Goal: Task Accomplishment & Management: Use online tool/utility

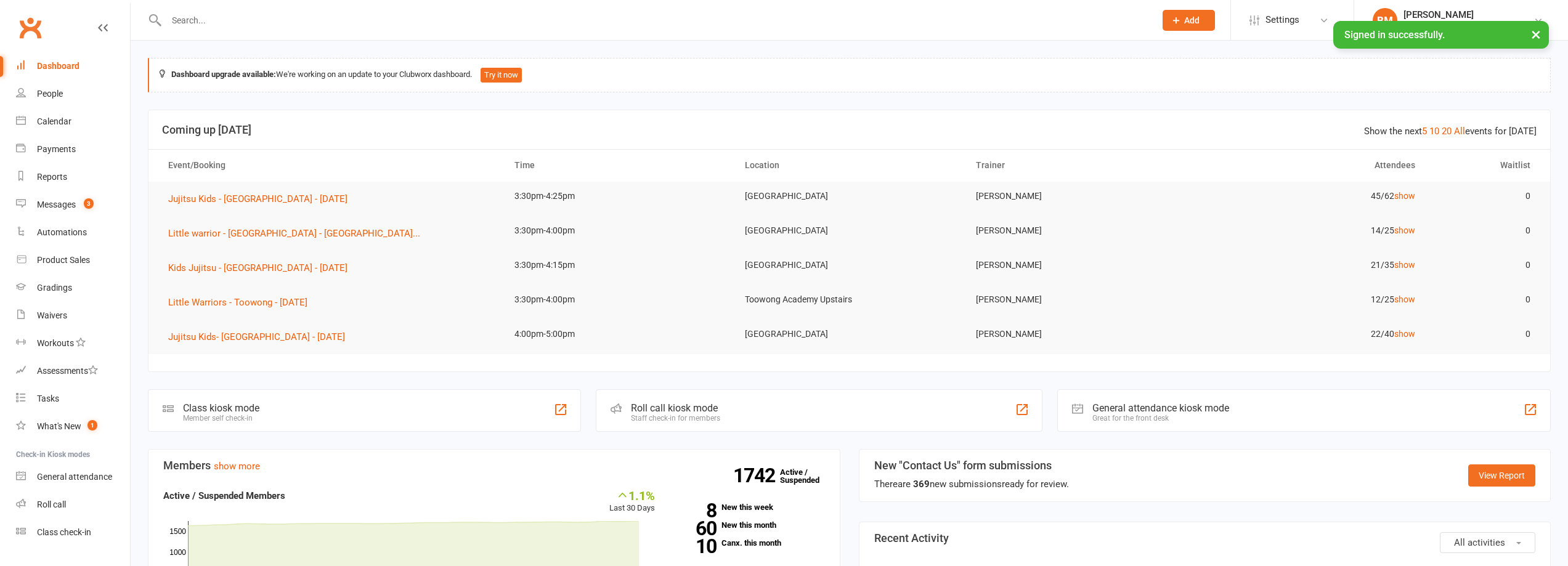
click at [206, 28] on input "text" at bounding box center [655, 20] width 984 height 17
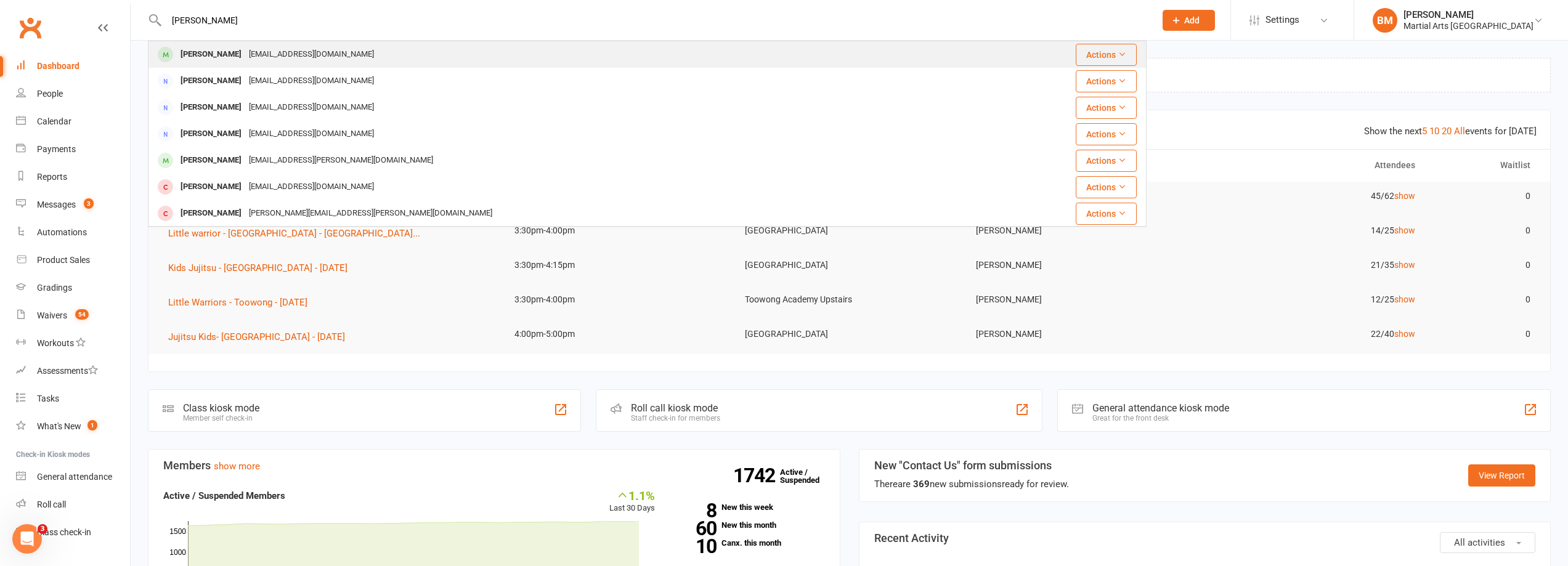
type input "sofia barr"
click at [245, 50] on div "ed2iana@gmail.com" at bounding box center [311, 55] width 132 height 18
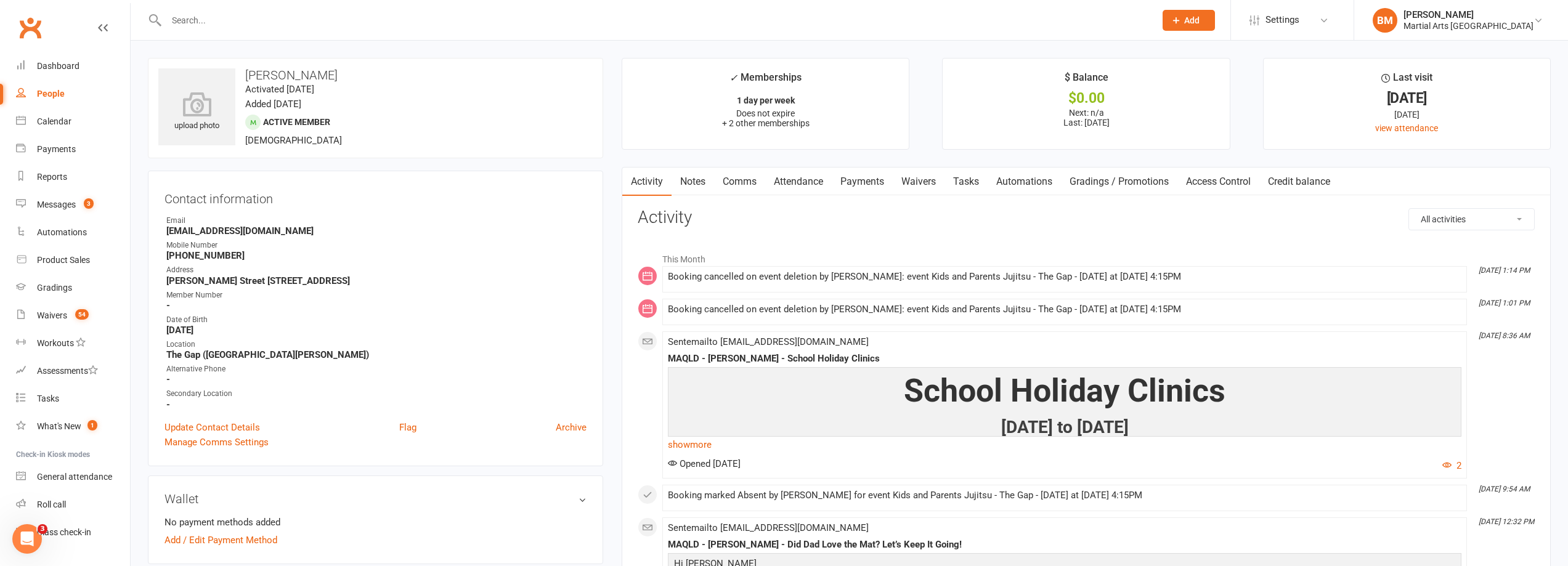
click at [675, 185] on link "Notes" at bounding box center [693, 182] width 42 height 28
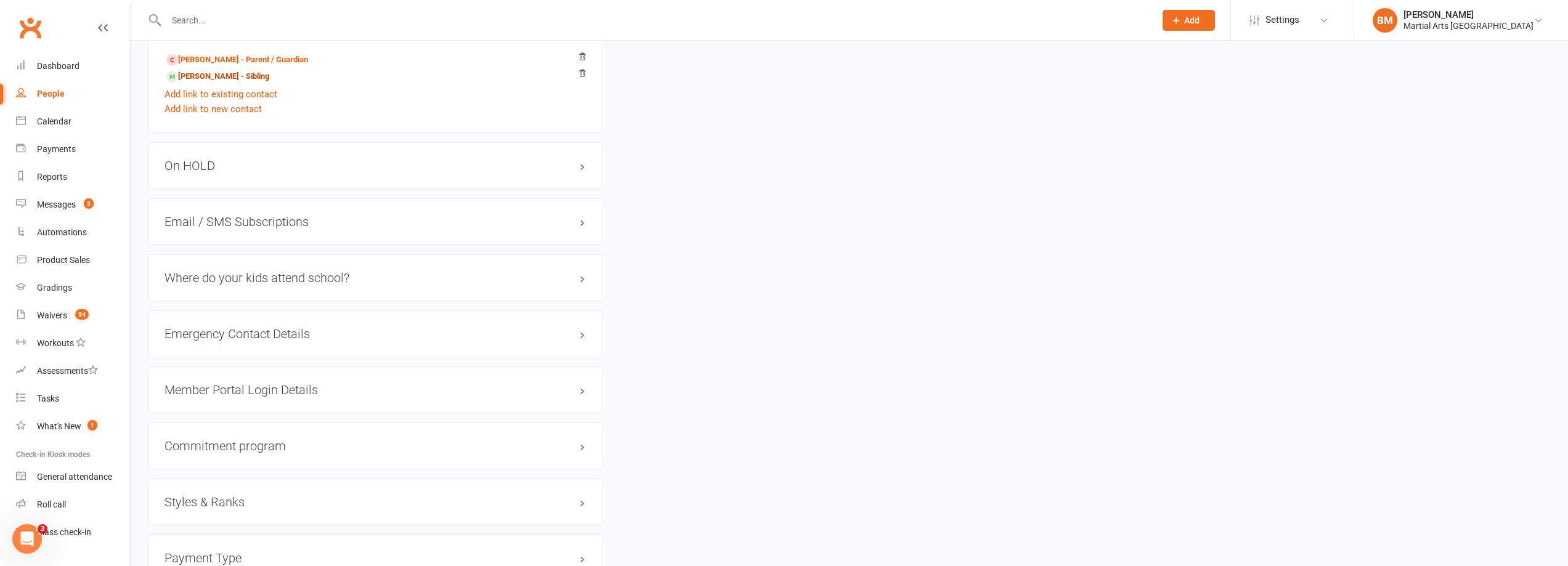
scroll to position [1048, 0]
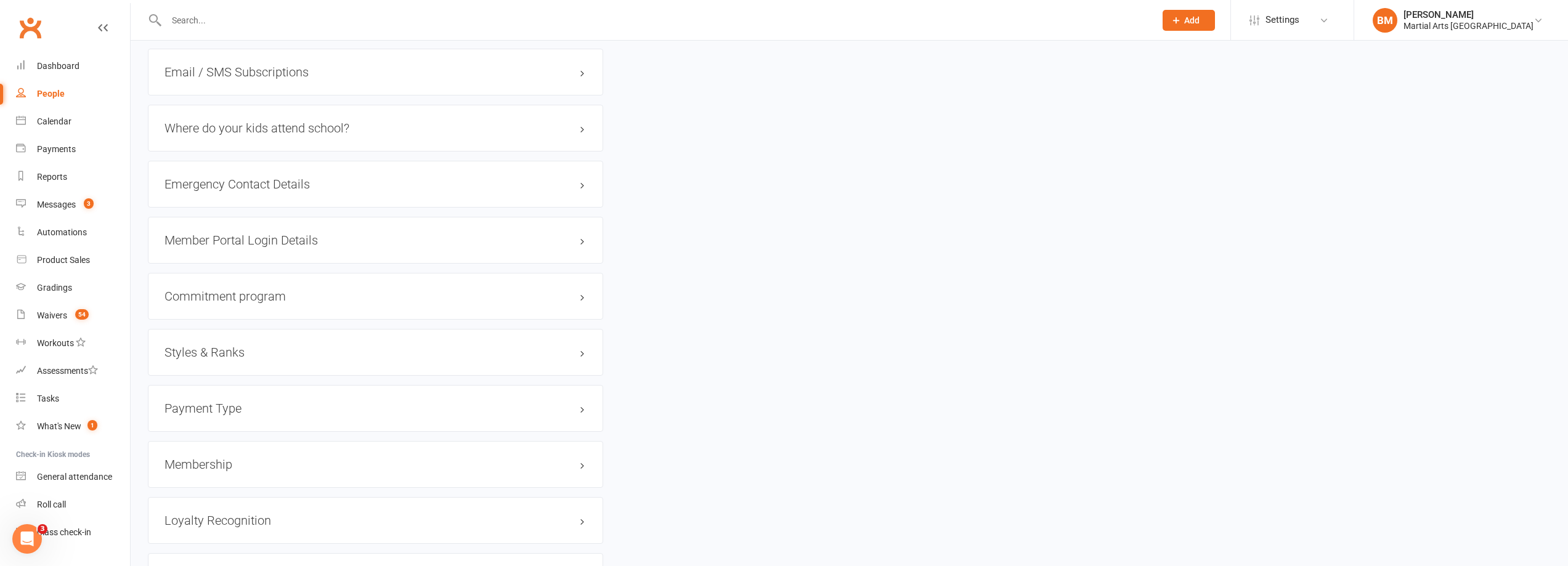
click at [208, 461] on h3 "Membership" at bounding box center [376, 464] width 422 height 13
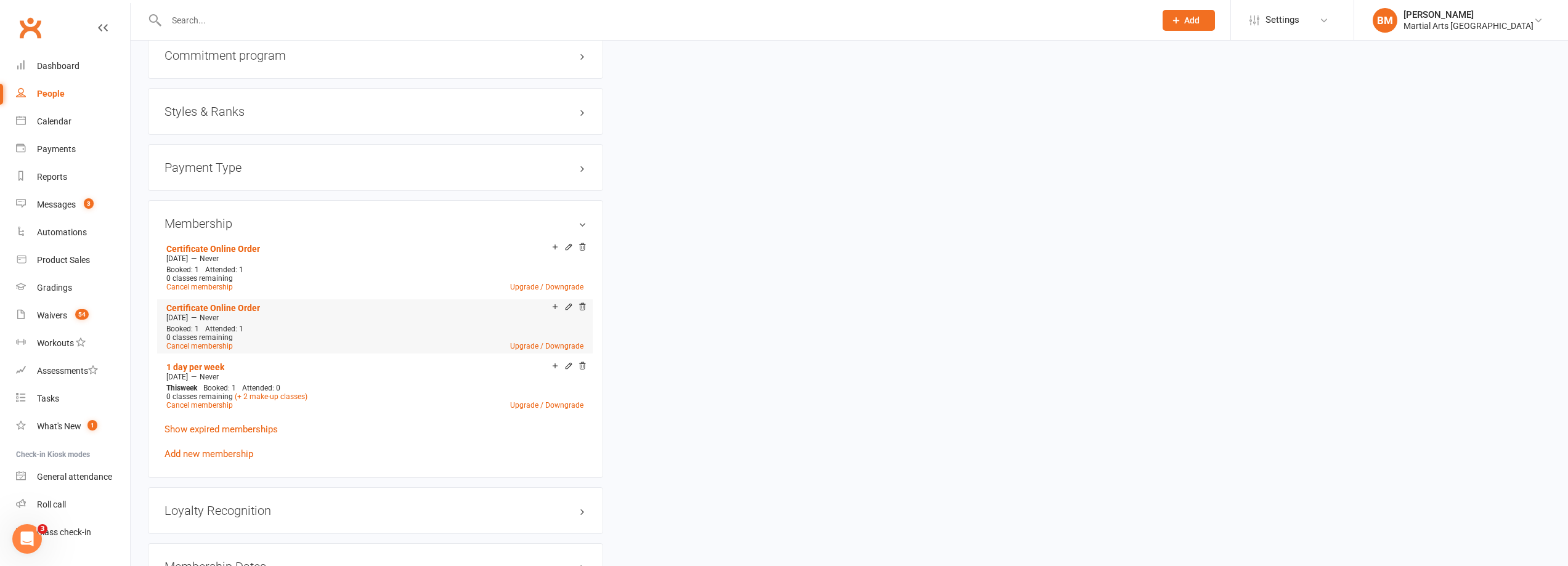
scroll to position [1294, 0]
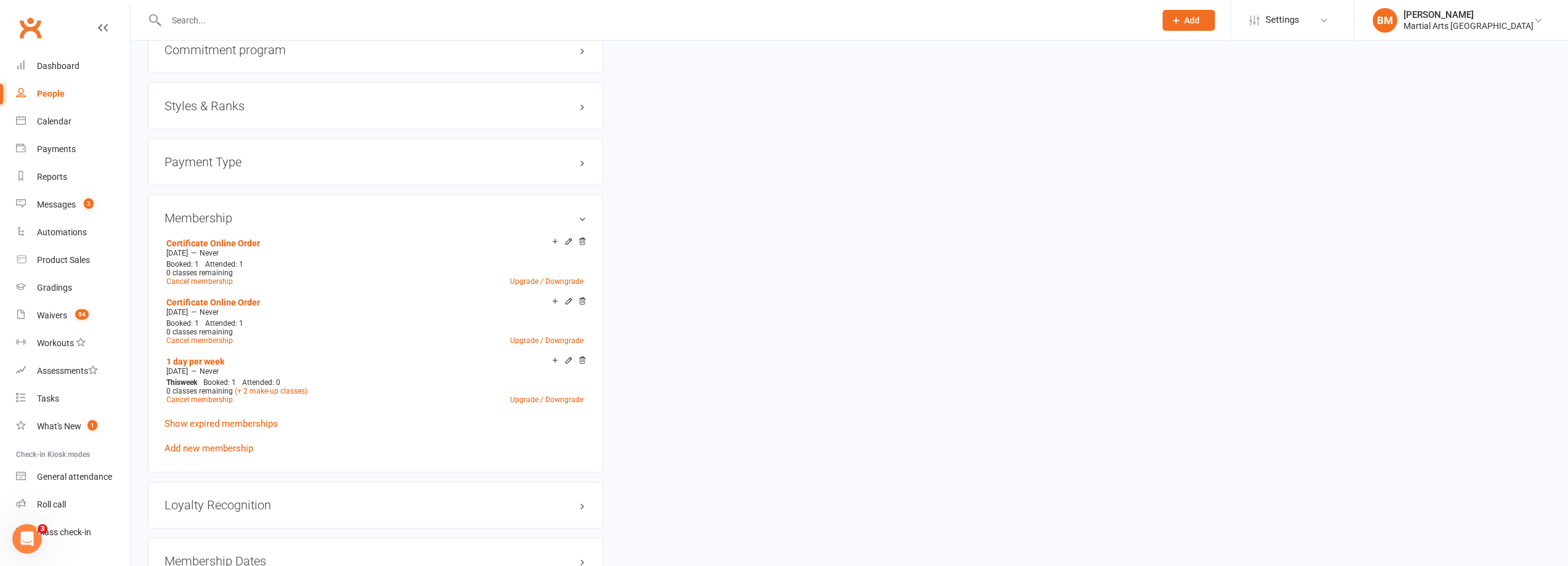
click at [582, 242] on icon at bounding box center [582, 242] width 6 height 7
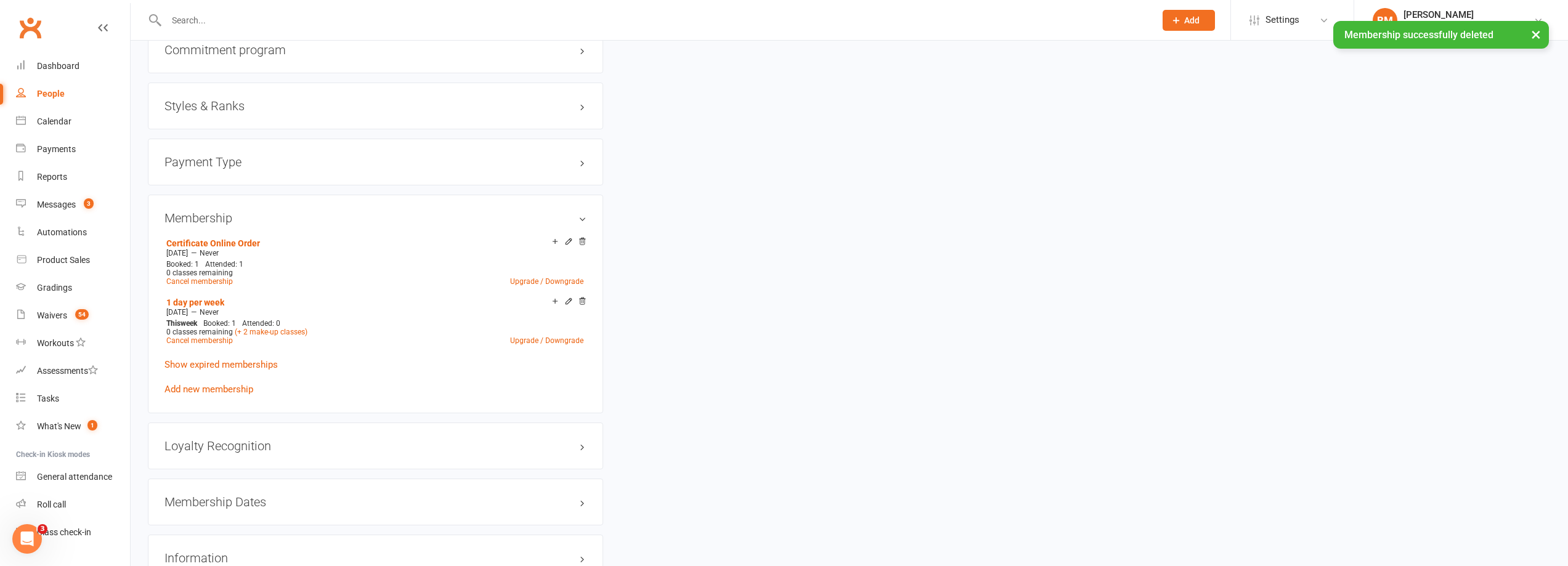
click at [583, 246] on icon at bounding box center [583, 242] width 8 height 8
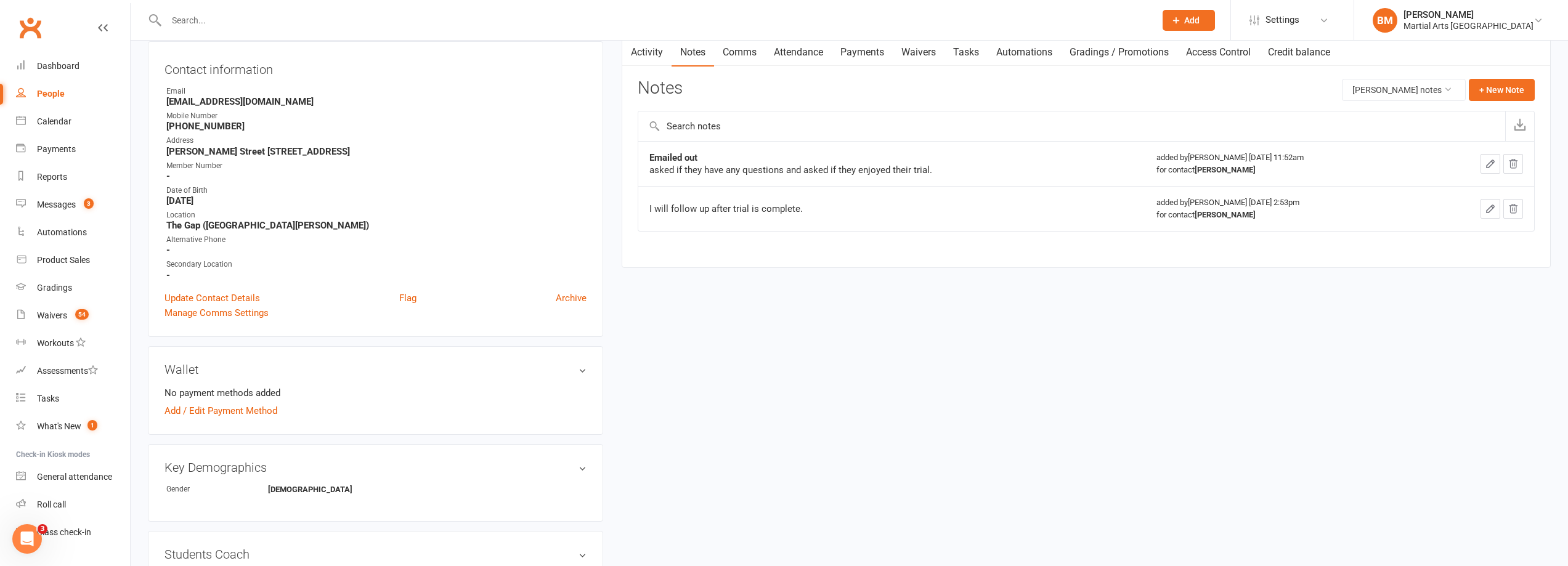
scroll to position [0, 0]
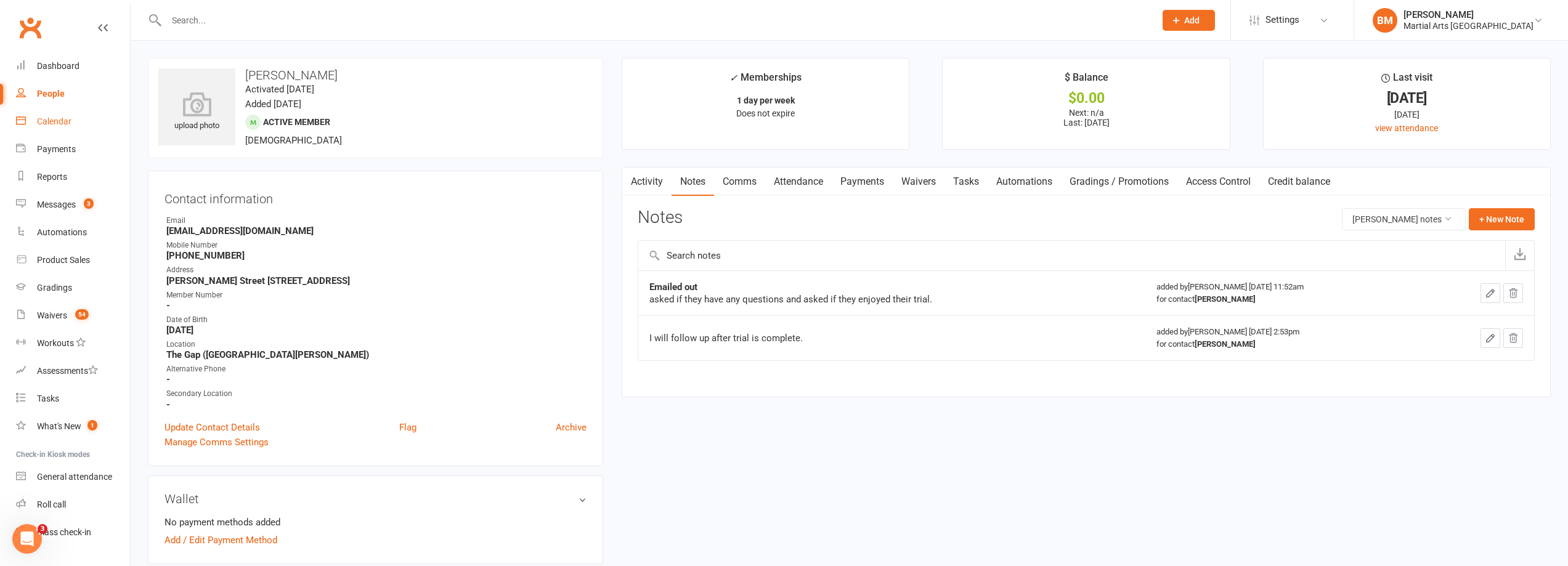
click at [45, 115] on link "Calendar" at bounding box center [73, 122] width 114 height 28
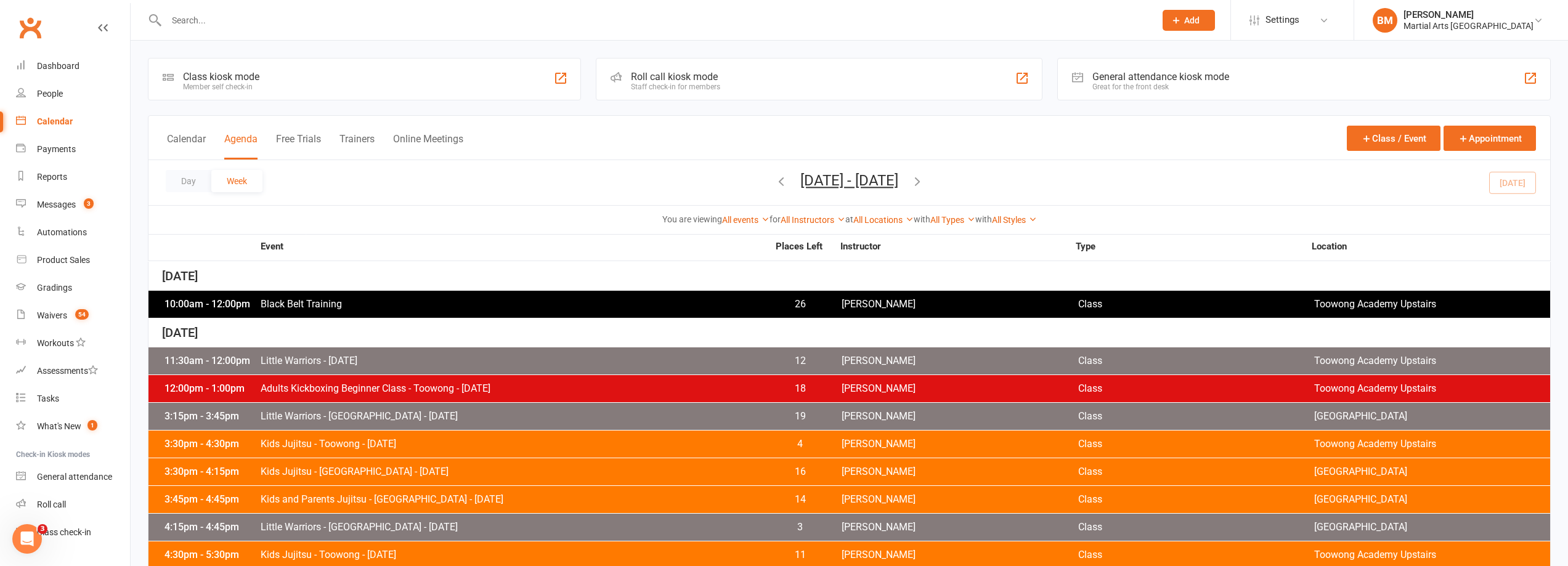
click at [796, 231] on div "You are viewing All events All events Empty events Full events Non-empty events…" at bounding box center [849, 219] width 1402 height 28
click at [798, 218] on link "All Instructors" at bounding box center [813, 220] width 65 height 10
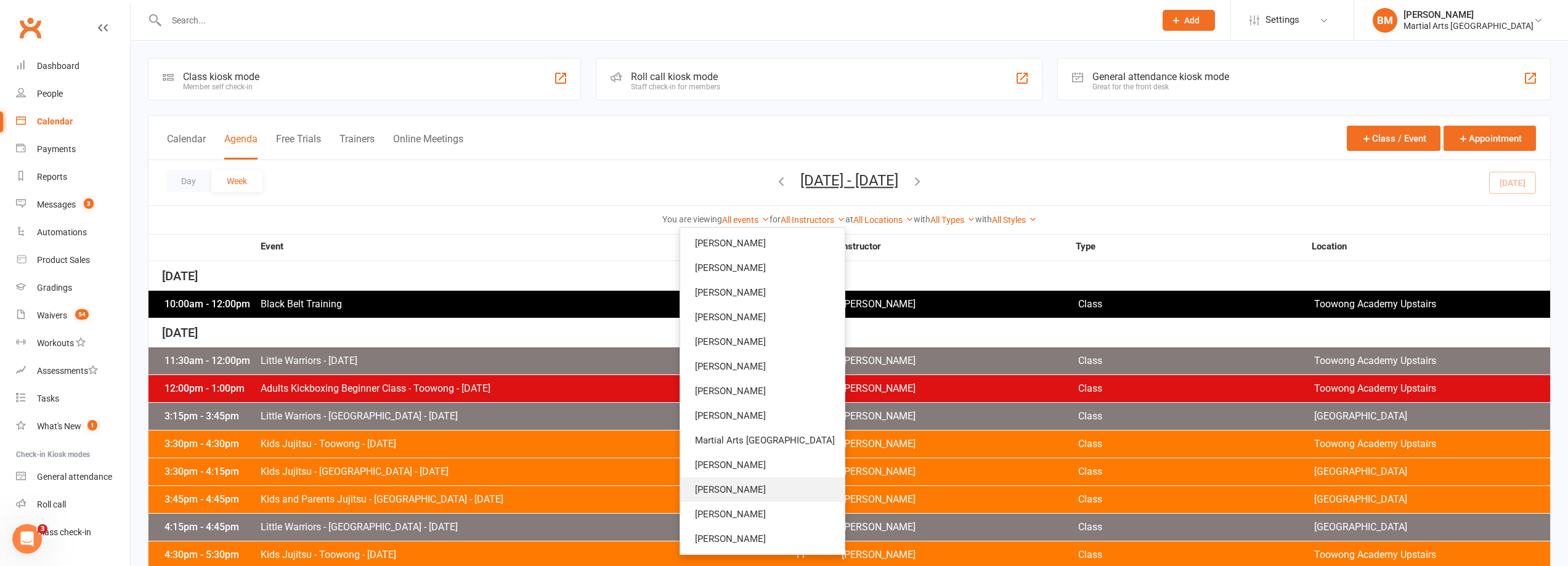
click at [795, 493] on link "[PERSON_NAME]" at bounding box center [762, 490] width 165 height 25
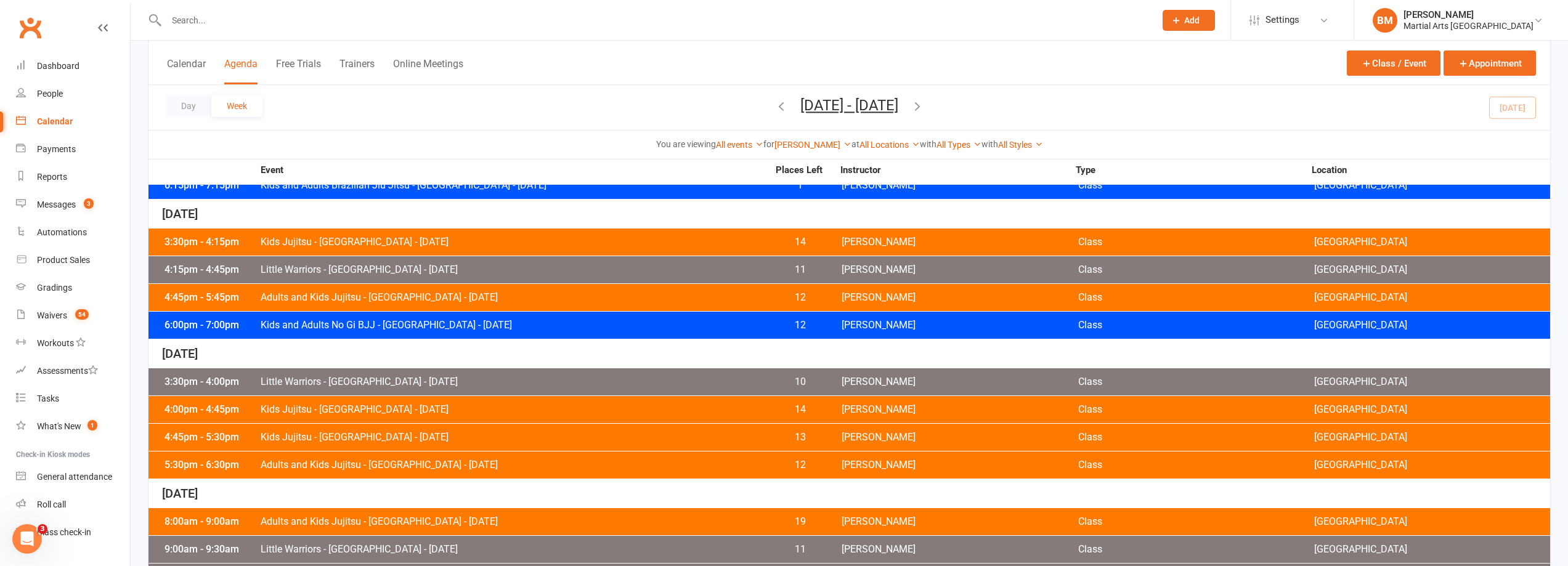
scroll to position [308, 0]
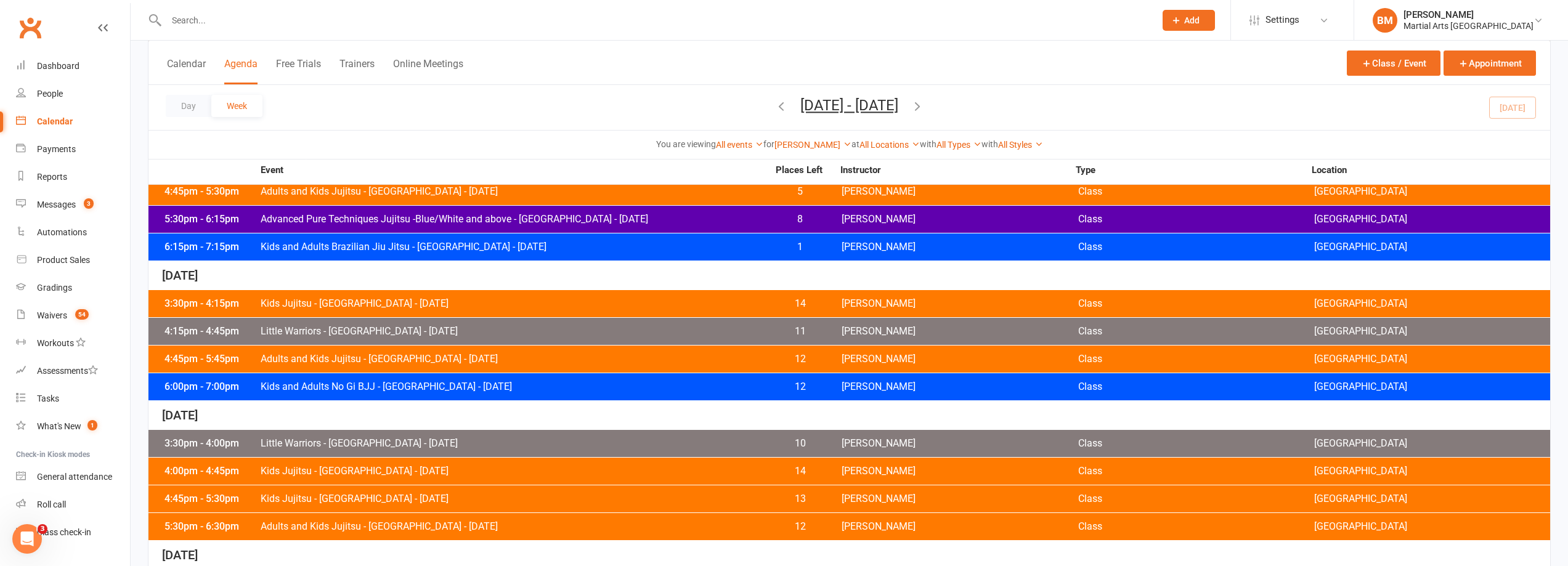
click at [387, 327] on span "Little Warriors - Jamboree Heights - Wednesday" at bounding box center [514, 332] width 508 height 10
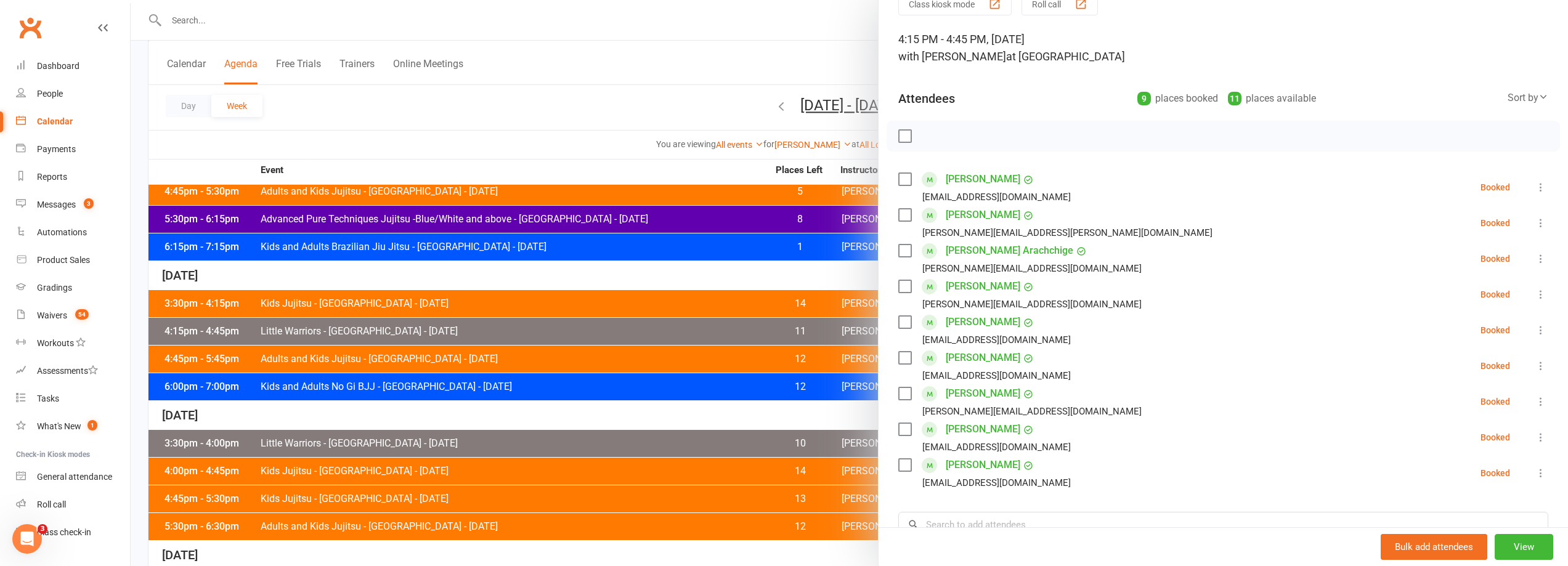
scroll to position [122, 0]
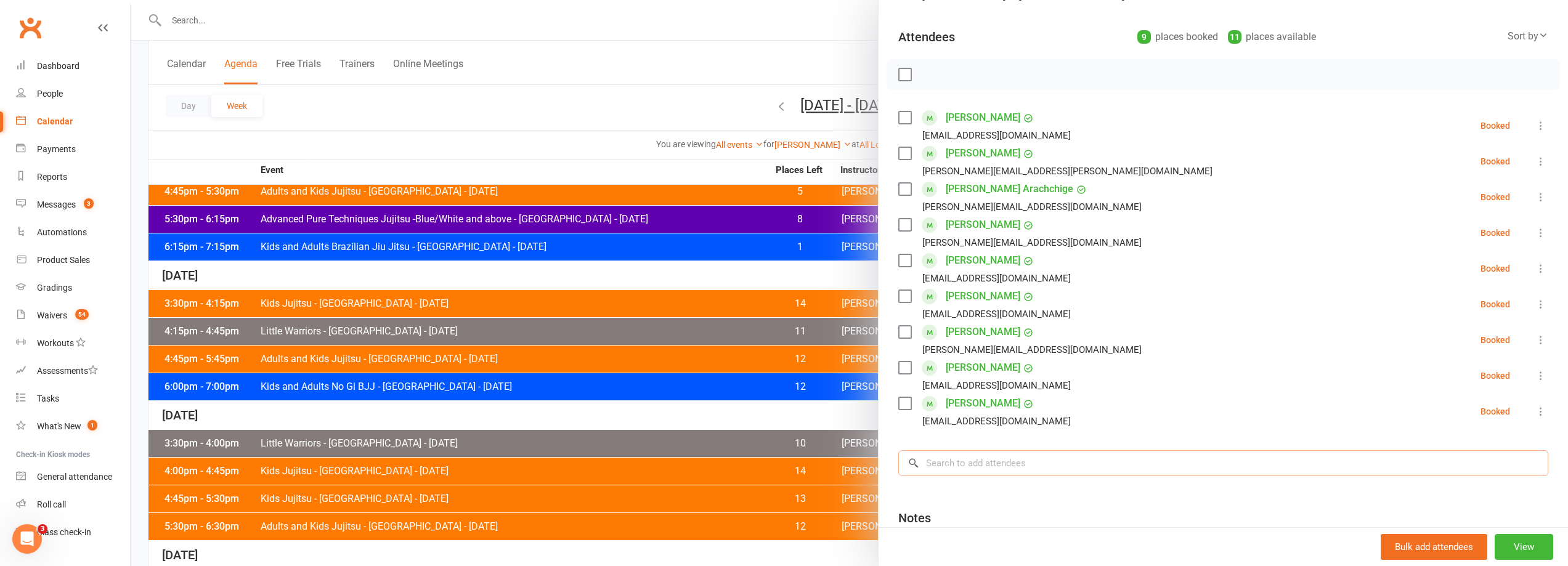
click at [1053, 465] on input "search" at bounding box center [1224, 463] width 650 height 26
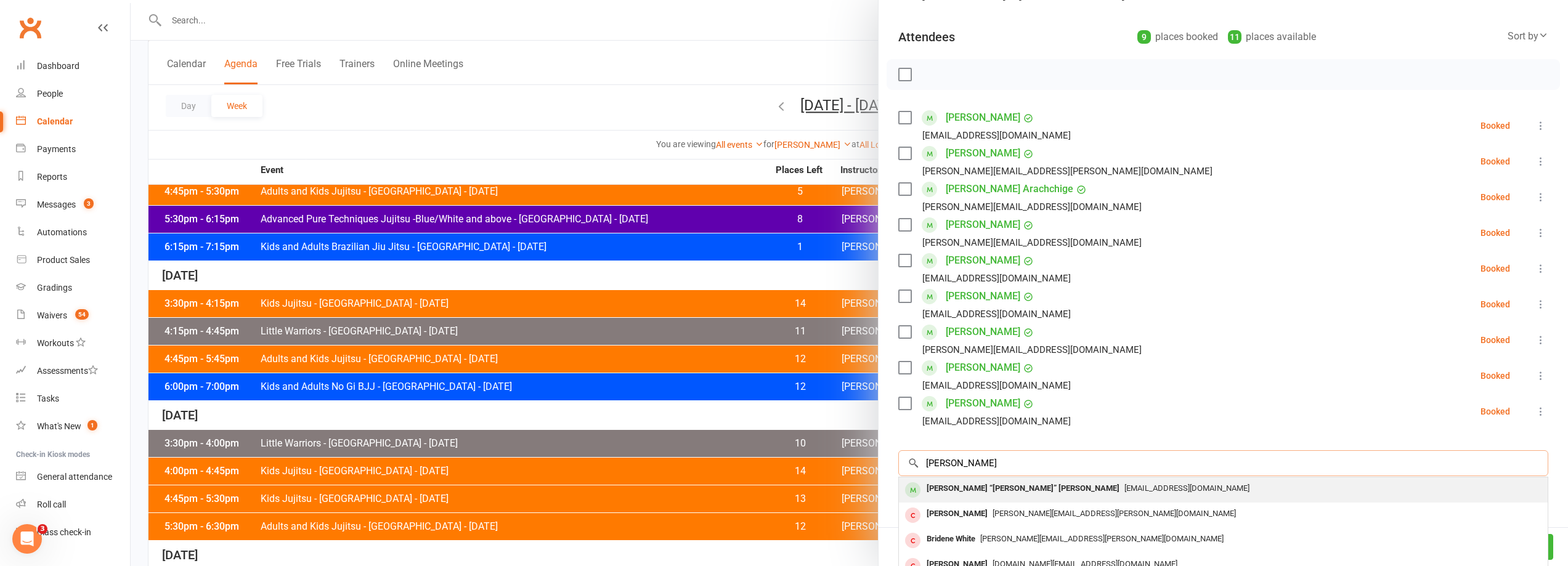
type input "magnus white"
click at [967, 486] on div "[PERSON_NAME] “[PERSON_NAME]” [PERSON_NAME]" at bounding box center [1023, 489] width 203 height 18
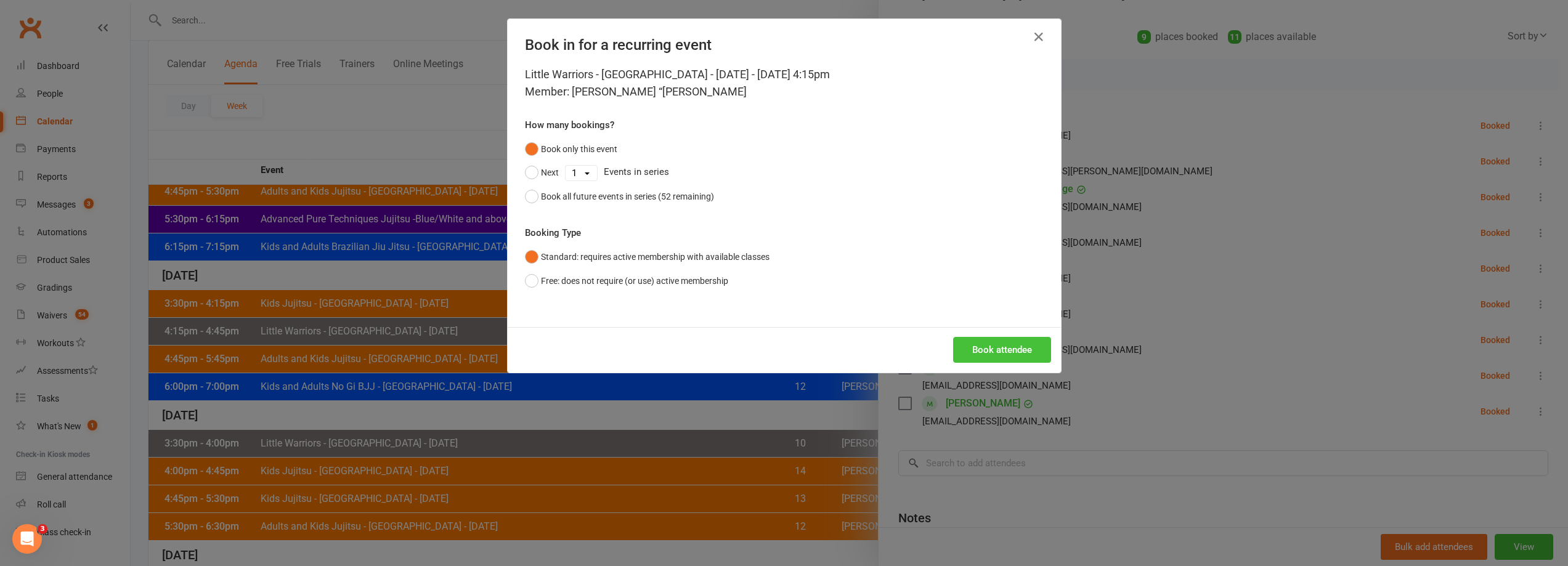
click at [1013, 352] on button "Book attendee" at bounding box center [1002, 349] width 98 height 26
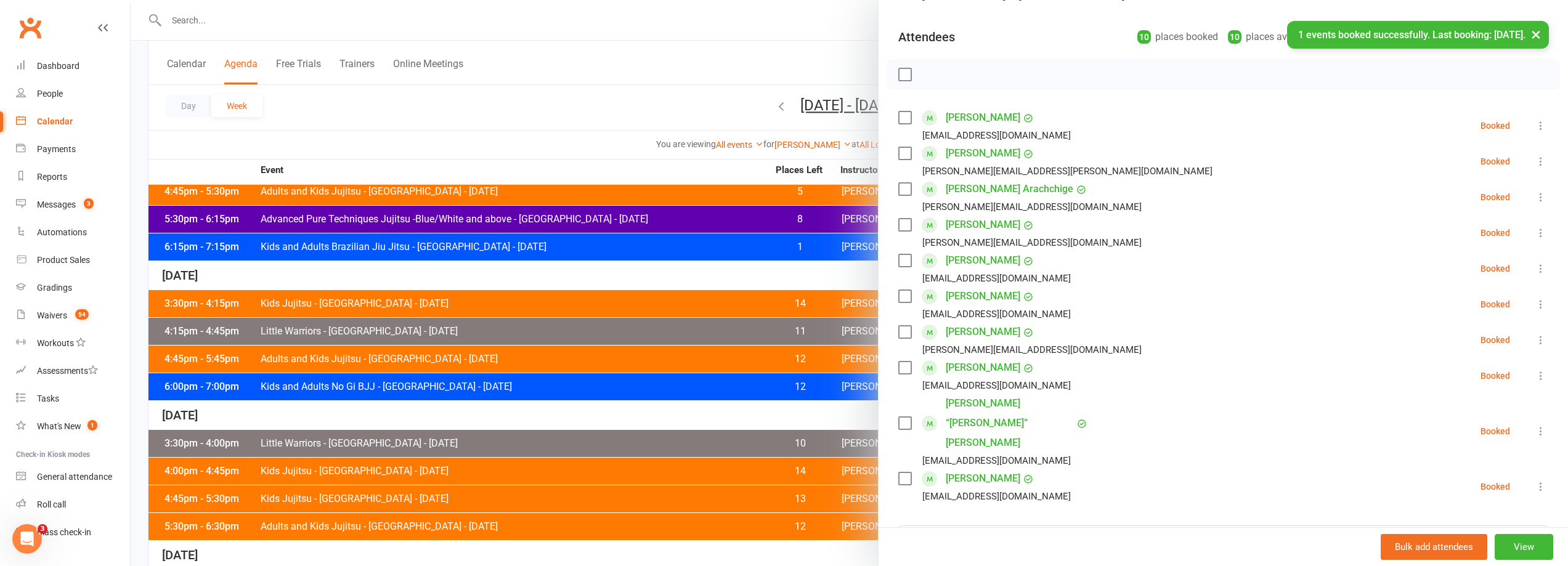
click at [942, 453] on div "[EMAIL_ADDRESS][DOMAIN_NAME]" at bounding box center [996, 460] width 148 height 16
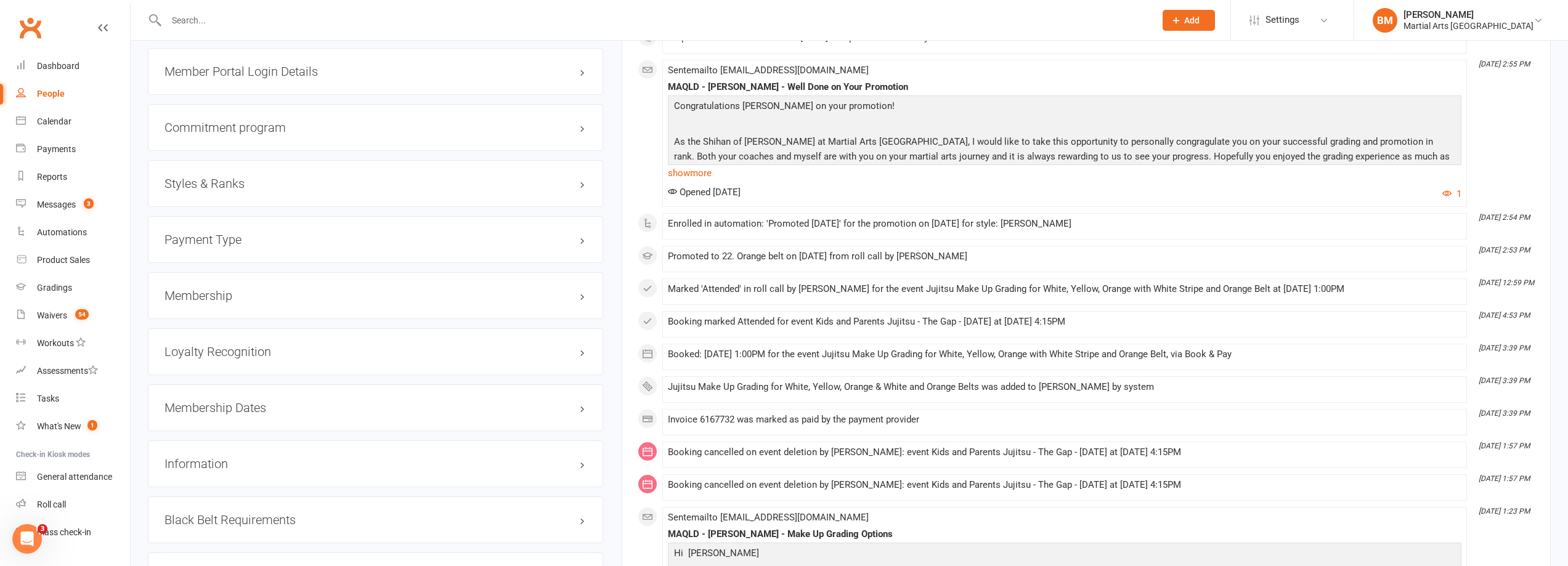
scroll to position [1294, 0]
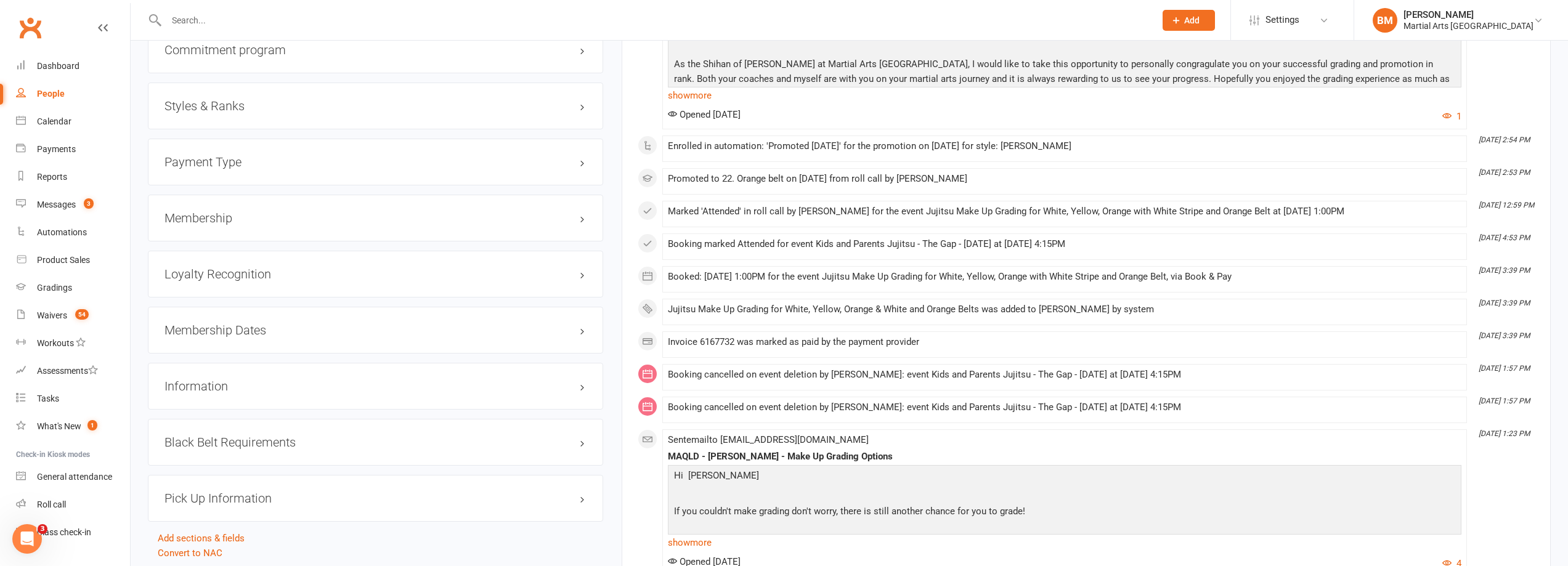
click at [200, 211] on h3 "Membership" at bounding box center [376, 218] width 422 height 13
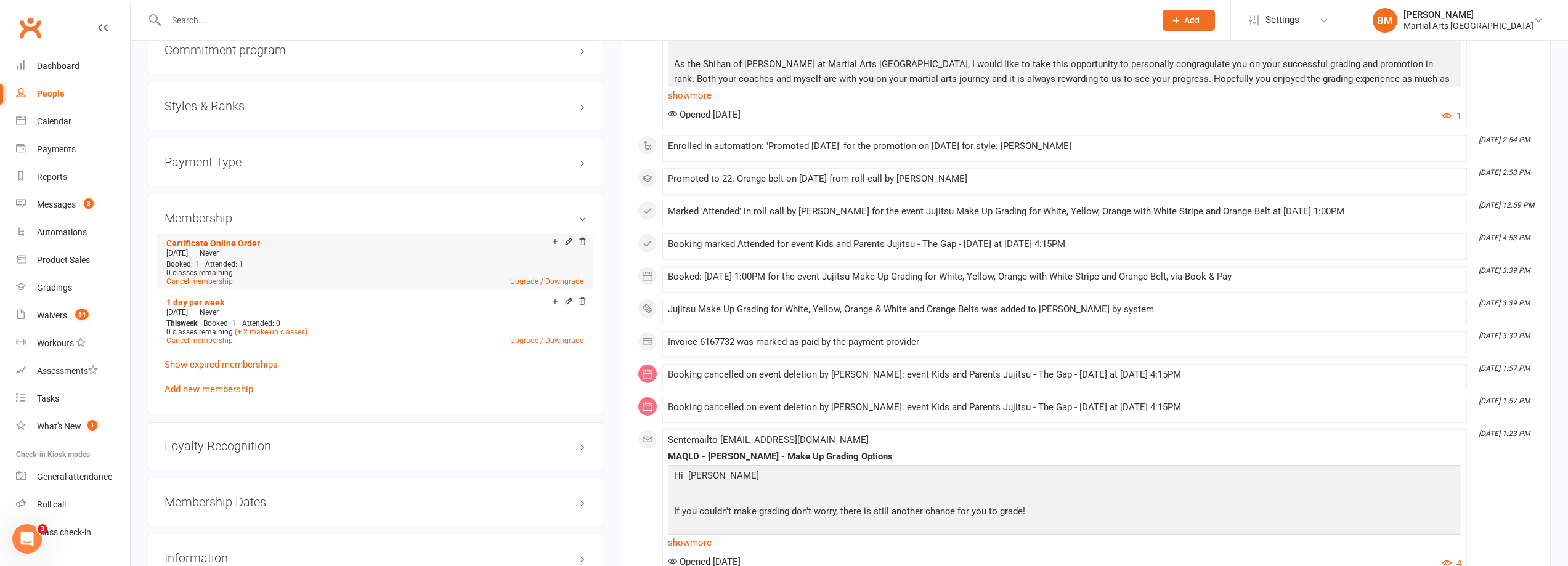
click at [580, 242] on div "Add make-up class" at bounding box center [597, 243] width 69 height 13
click at [580, 240] on icon at bounding box center [583, 242] width 8 height 8
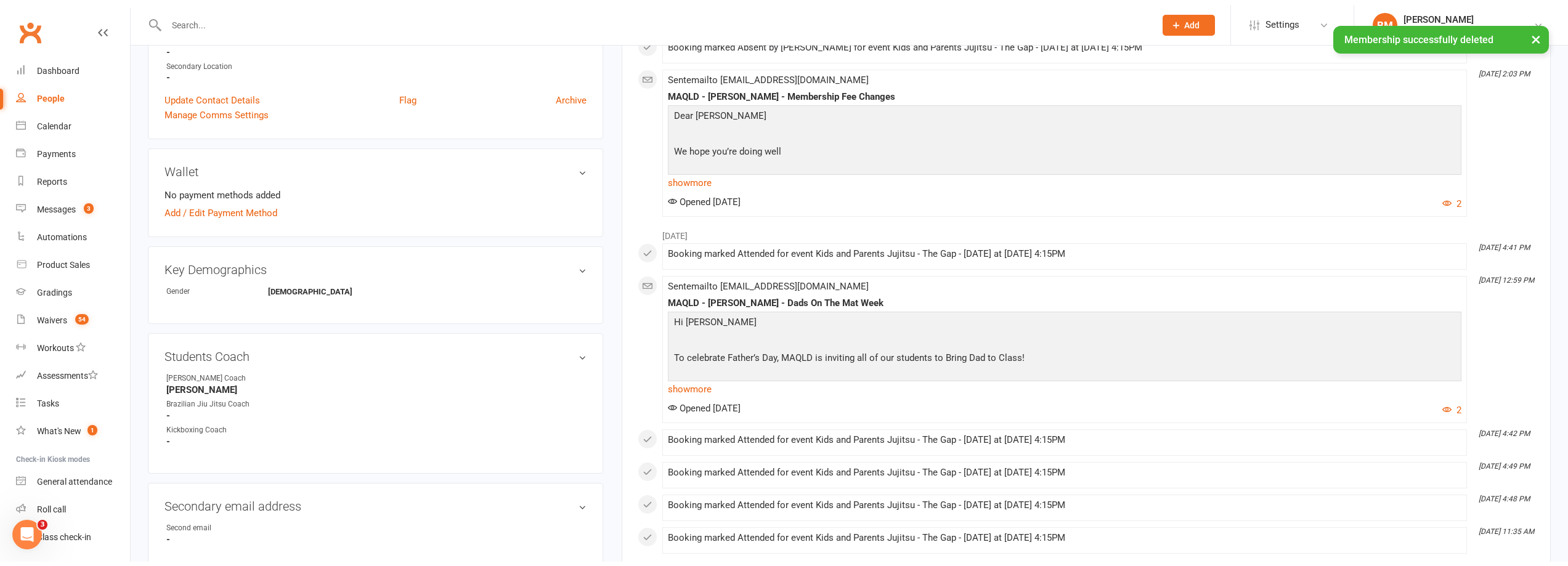
scroll to position [123, 0]
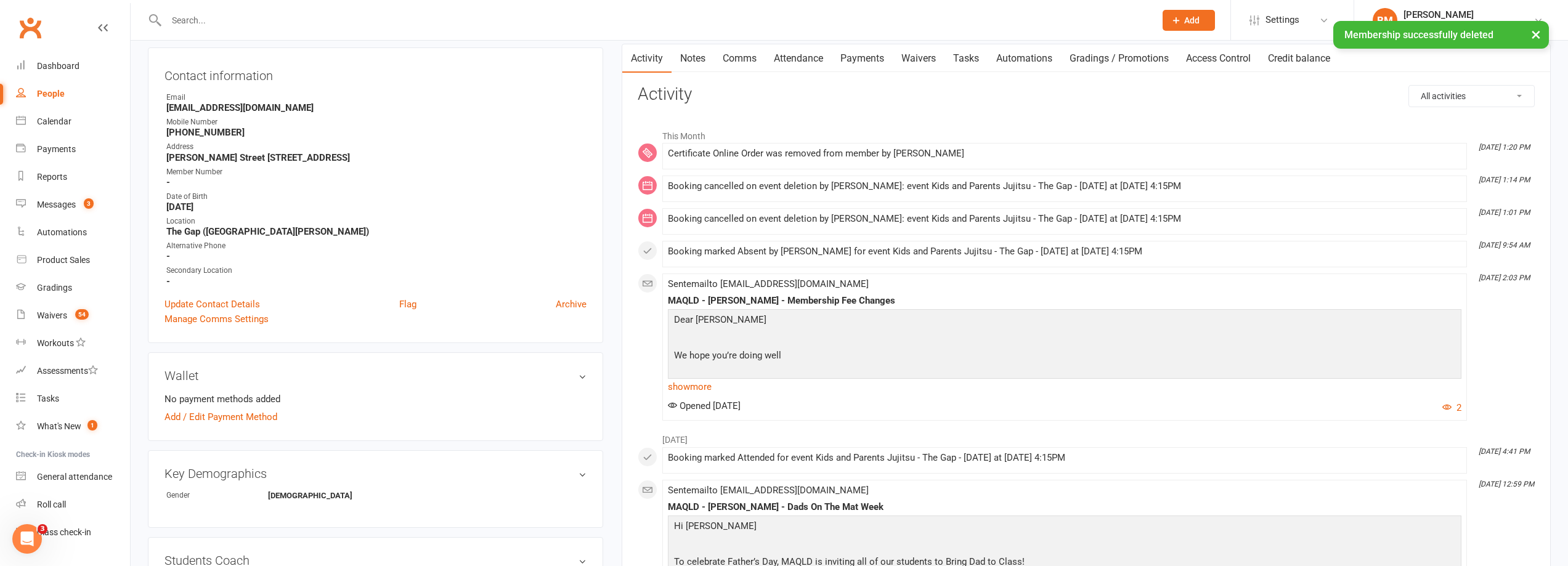
click at [704, 59] on link "Notes" at bounding box center [693, 59] width 42 height 28
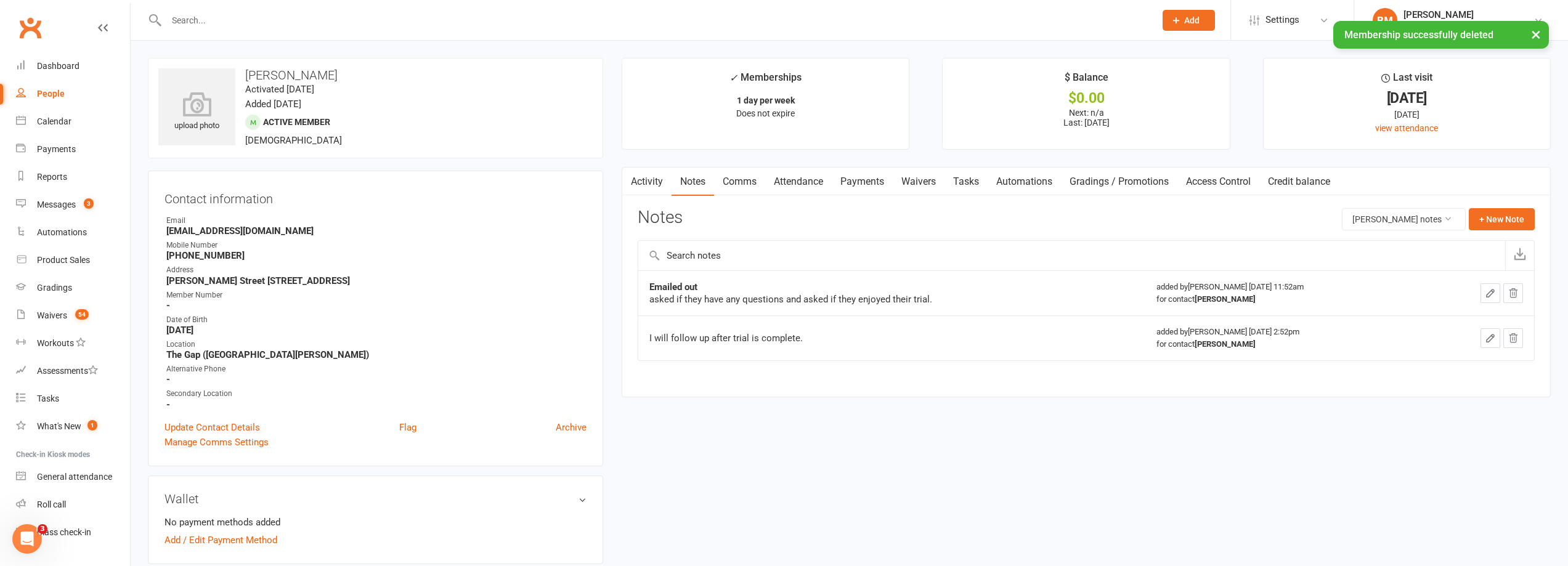
click at [199, 233] on strong "ed2iana@gmail.com" at bounding box center [376, 231] width 420 height 11
copy render-form-field "ed2iana@gmail.com"
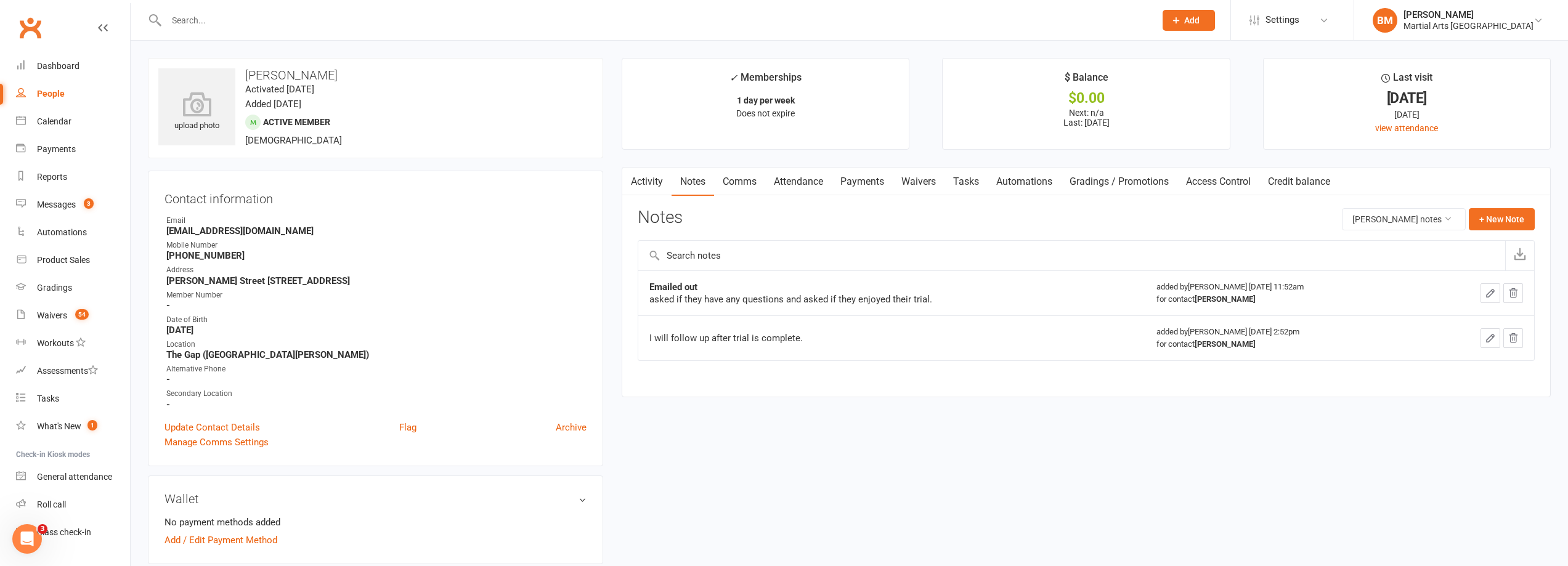
click at [199, 17] on input "text" at bounding box center [655, 20] width 984 height 17
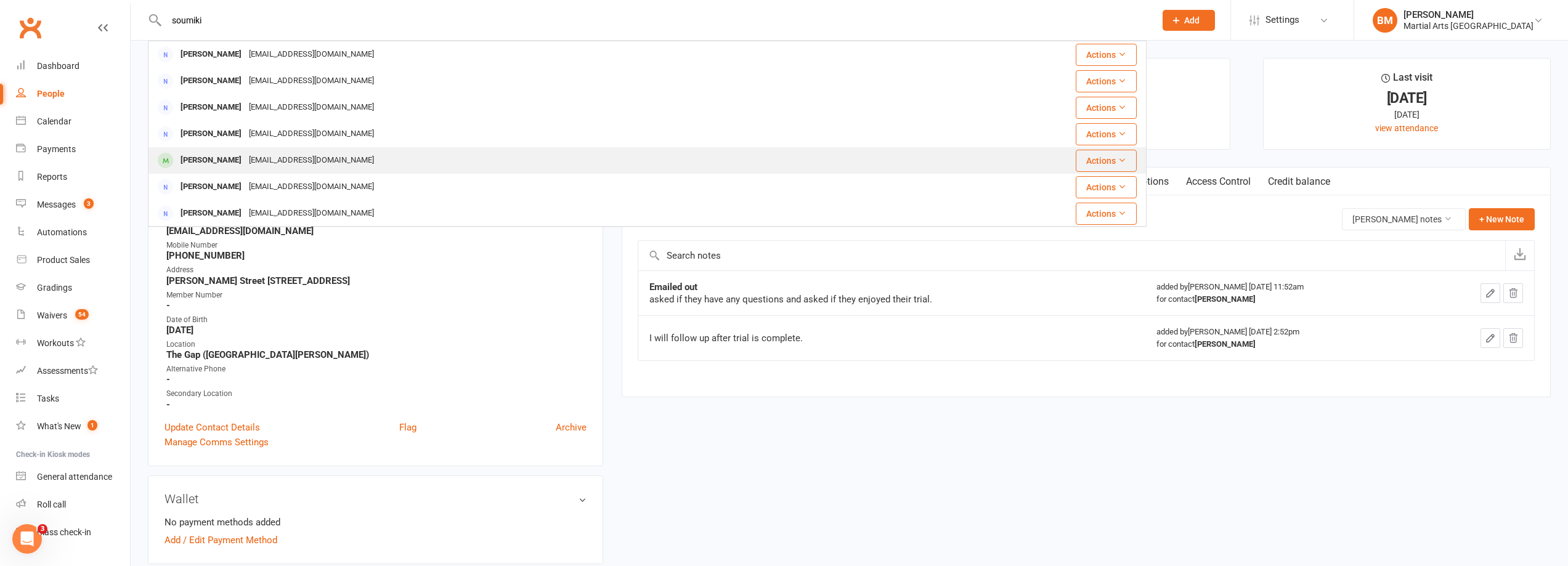
type input "soumiki"
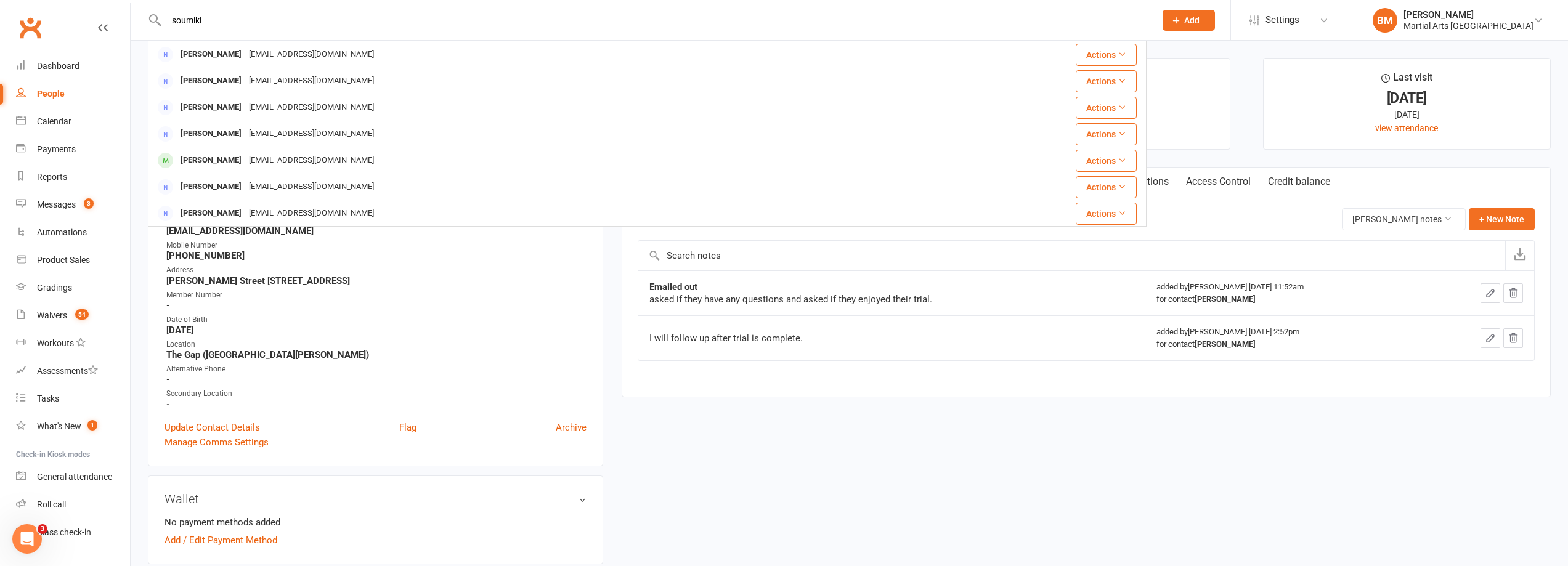
click at [252, 155] on div "silikamahapatra@gmail.com" at bounding box center [311, 161] width 132 height 18
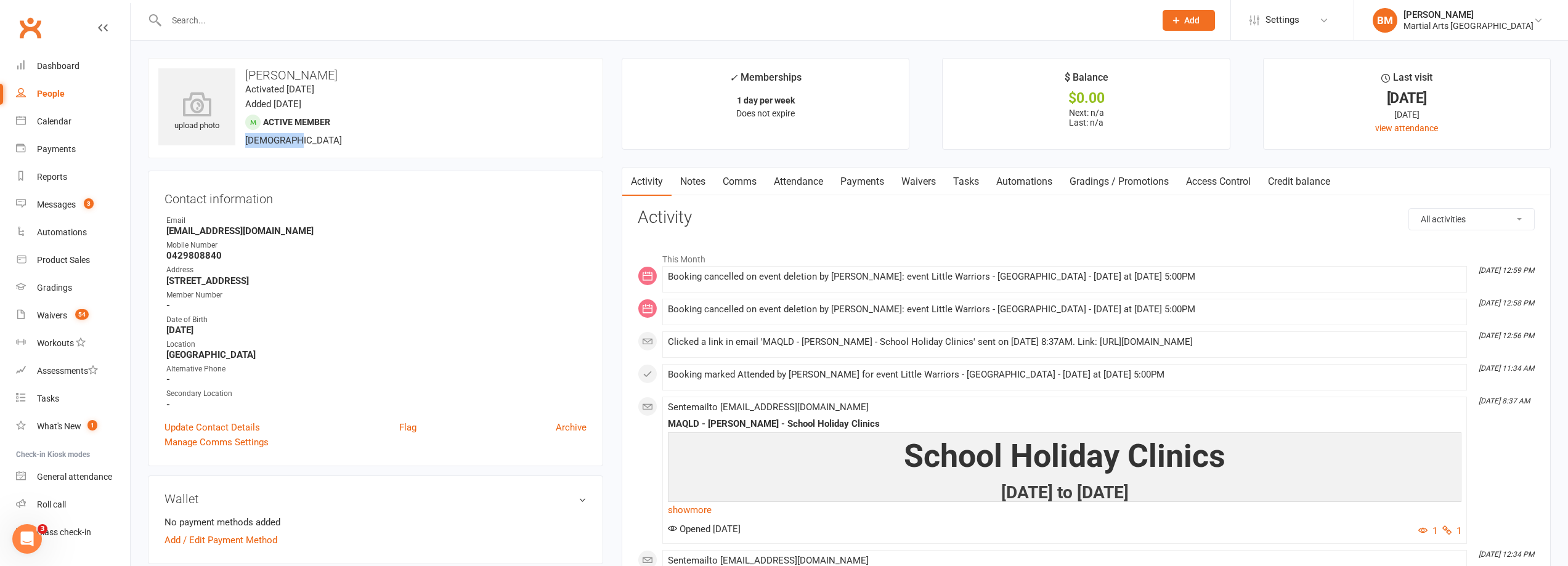
drag, startPoint x: 245, startPoint y: 142, endPoint x: 290, endPoint y: 142, distance: 45.0
click at [289, 142] on div "upload photo Shoumik Tripathy Activated 8 June, 2024 Added 29 May, 2024 Active …" at bounding box center [376, 108] width 455 height 100
click at [60, 145] on div "Payments" at bounding box center [56, 149] width 39 height 10
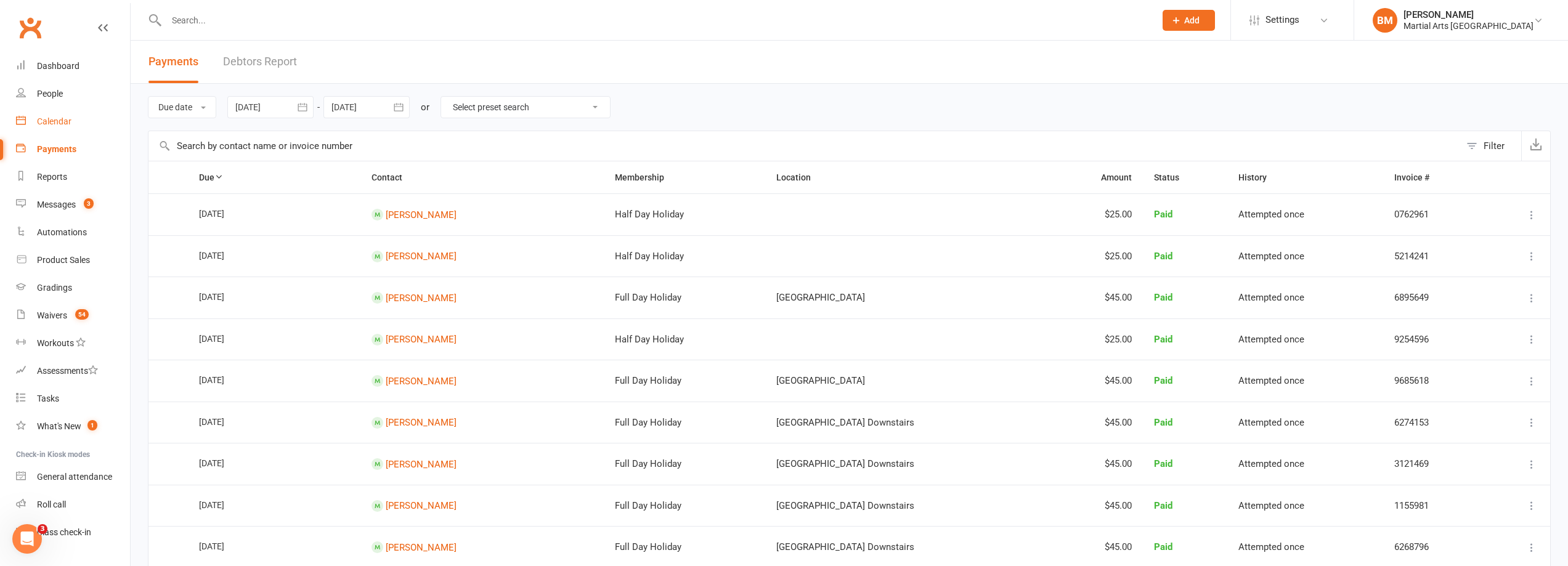
click at [45, 125] on div "Calendar" at bounding box center [55, 122] width 35 height 10
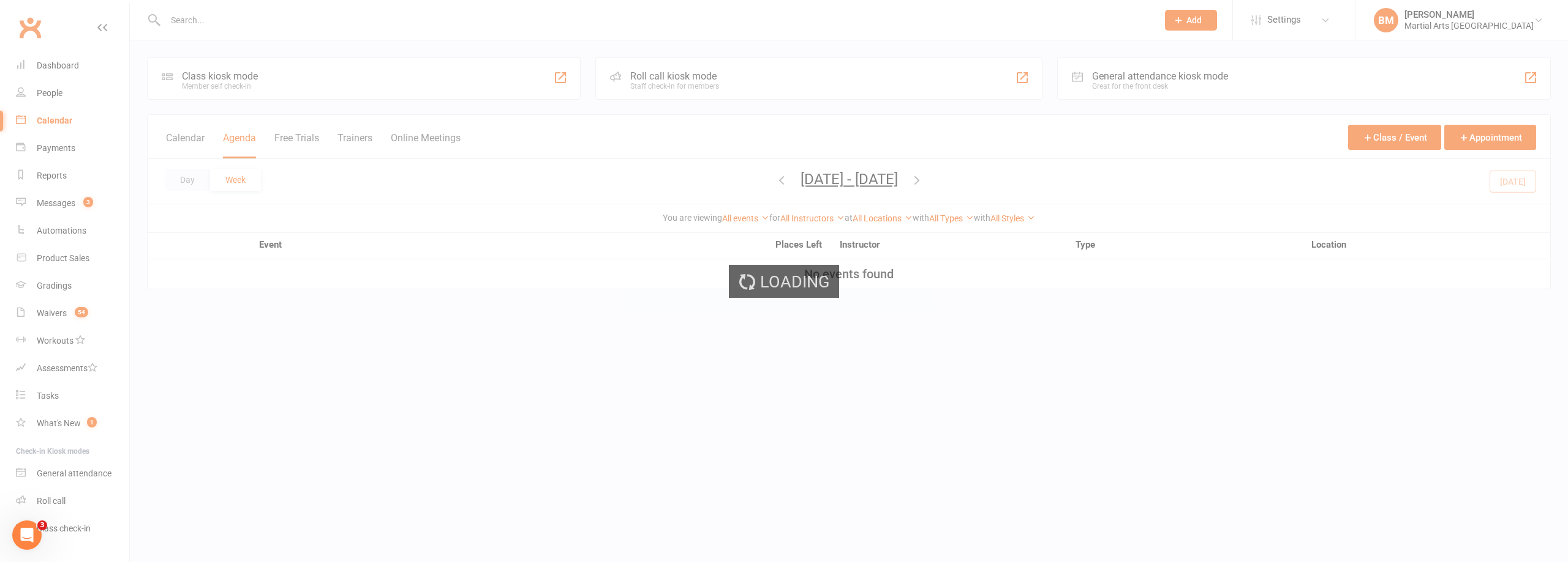
click at [44, 124] on ui-view "Prospect Member Non-attending contact Class / event Appointment Grading event T…" at bounding box center [784, 146] width 1568 height 287
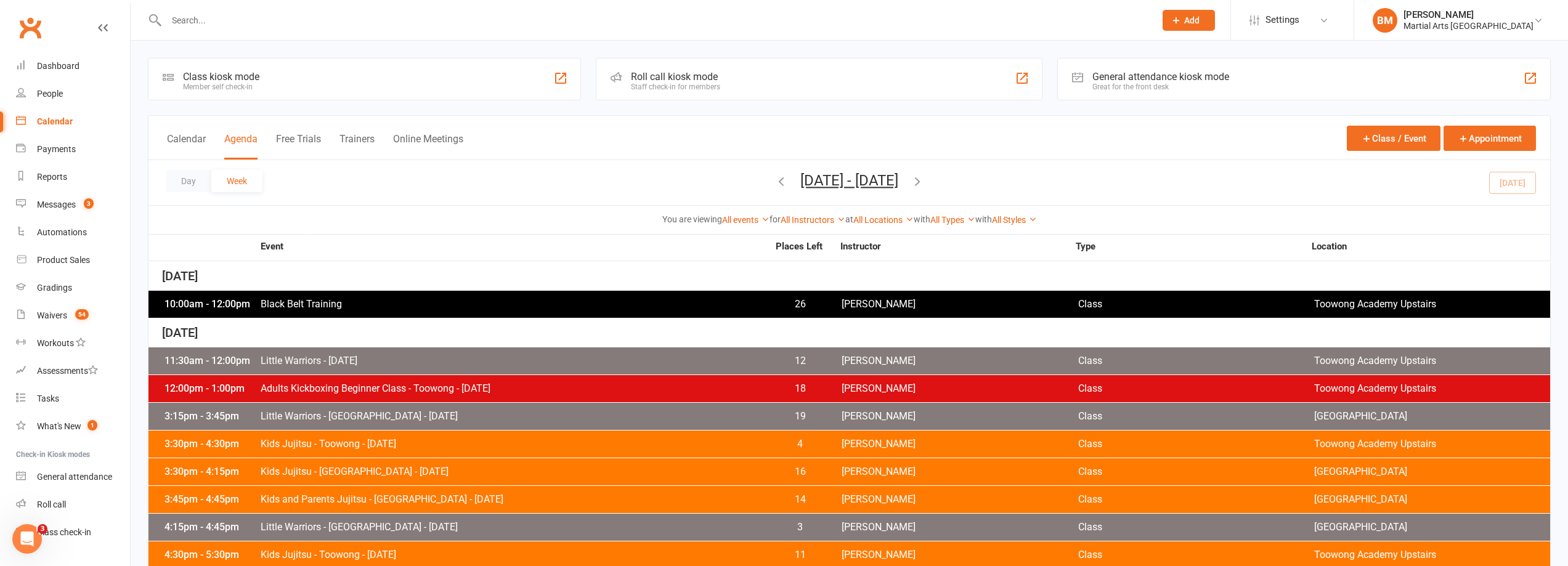
click at [809, 226] on div "All Instructors Brandon McNamara Quinton Cugola Dan Nembach Levi Morris Courtne…" at bounding box center [813, 220] width 65 height 13
click at [811, 215] on link "All Instructors" at bounding box center [813, 220] width 65 height 10
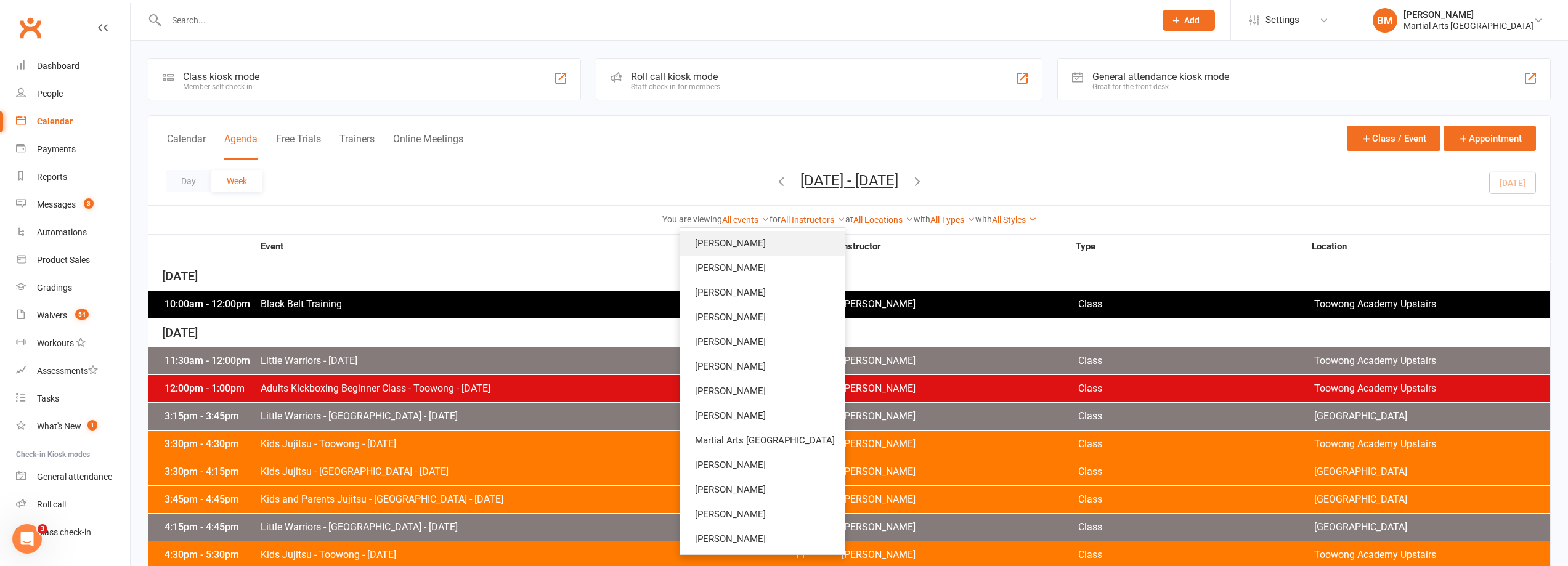
click at [771, 250] on link "[PERSON_NAME]" at bounding box center [762, 243] width 165 height 25
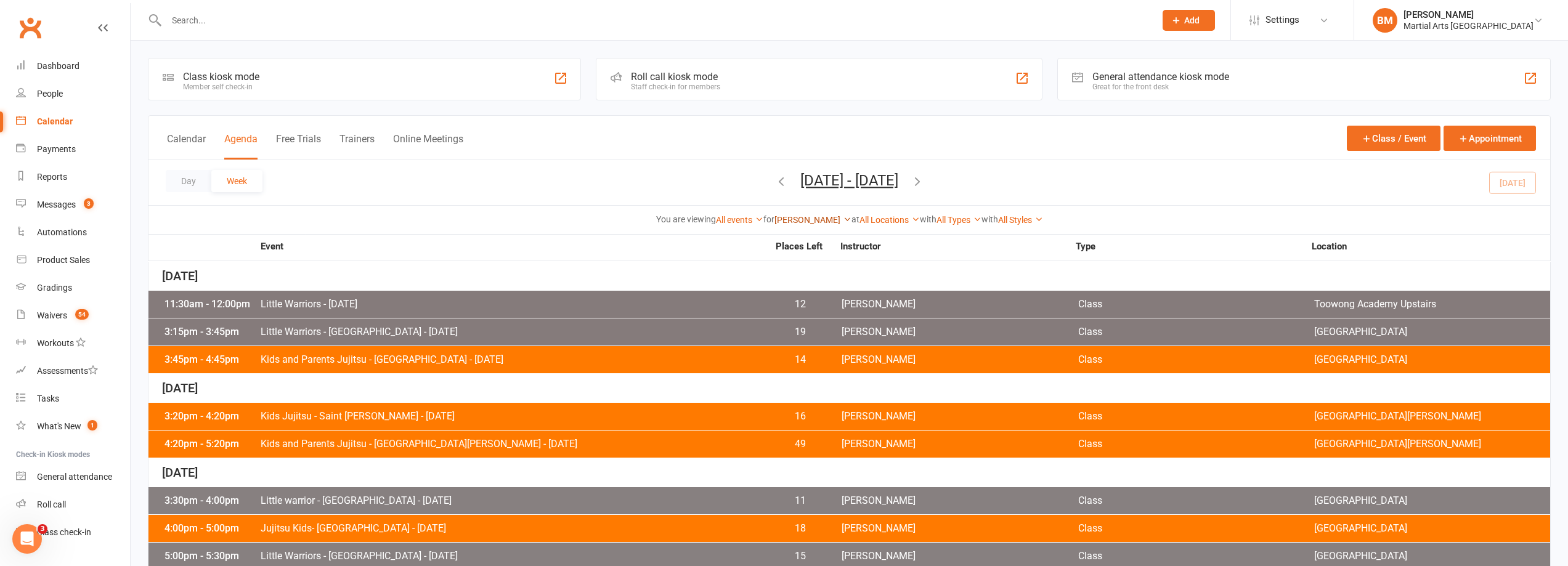
click at [798, 219] on link "[PERSON_NAME]" at bounding box center [813, 220] width 77 height 10
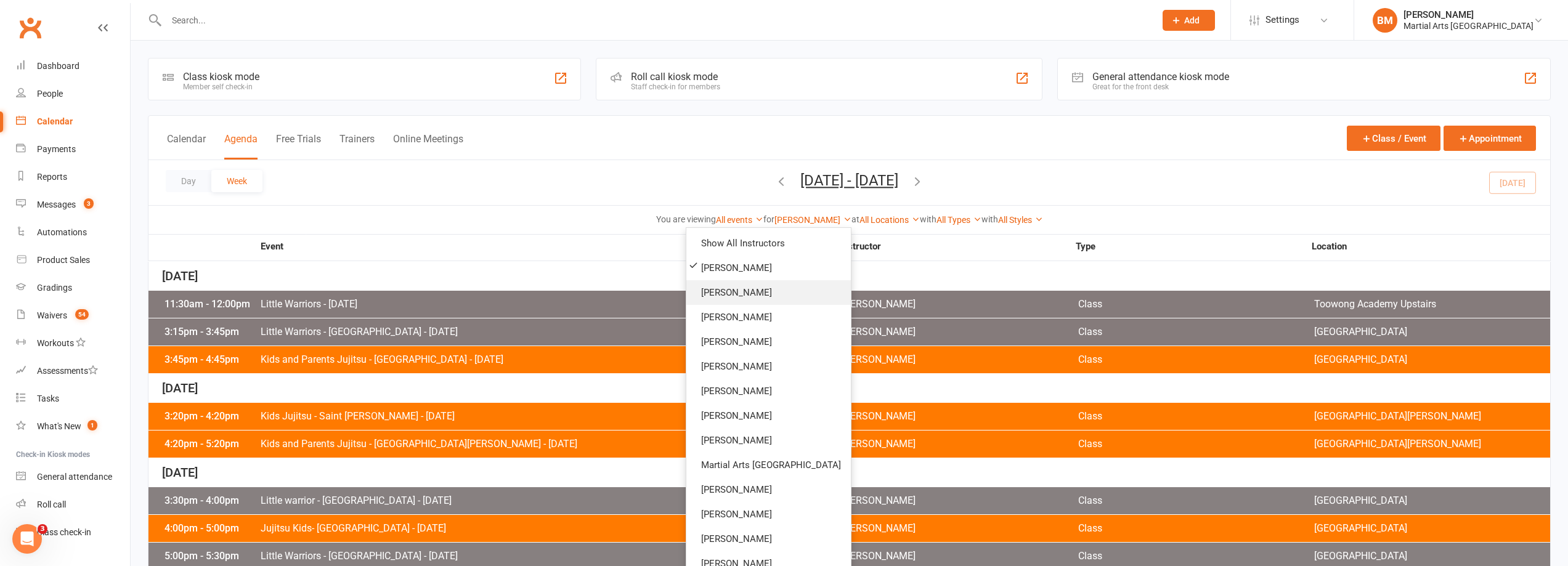
click at [777, 296] on link "[PERSON_NAME]" at bounding box center [769, 293] width 165 height 25
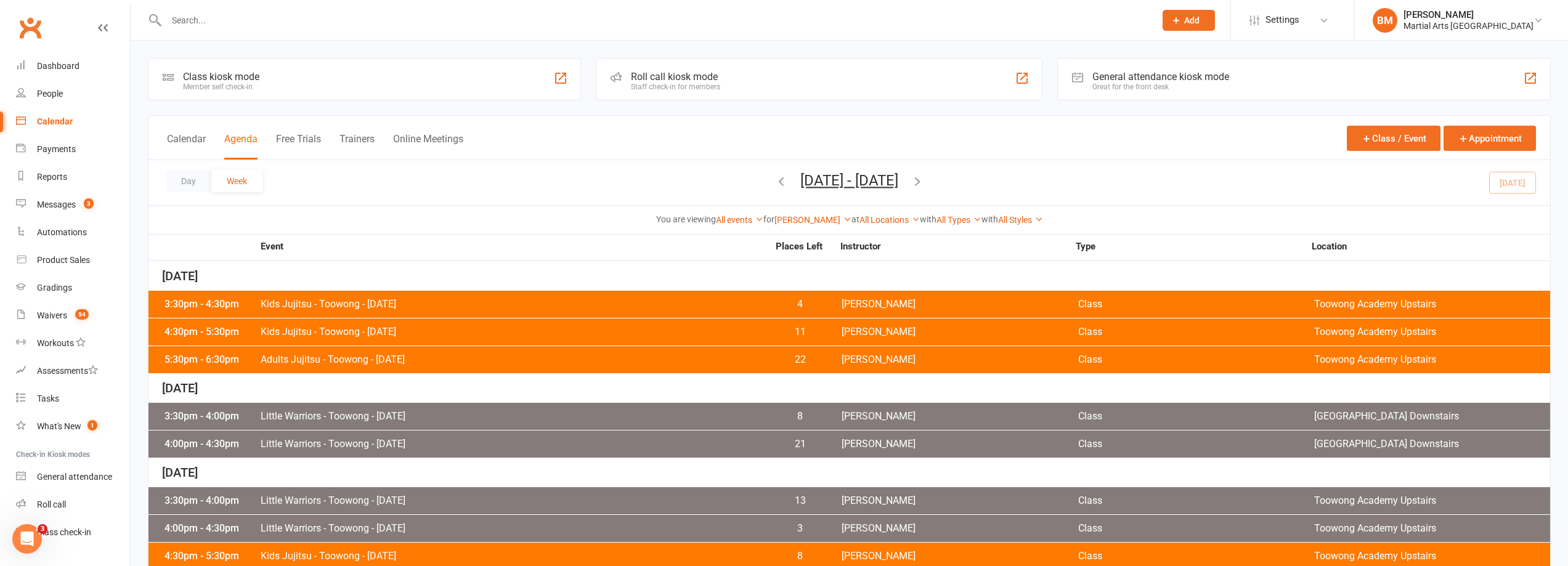
click at [774, 185] on icon "button" at bounding box center [781, 181] width 13 height 13
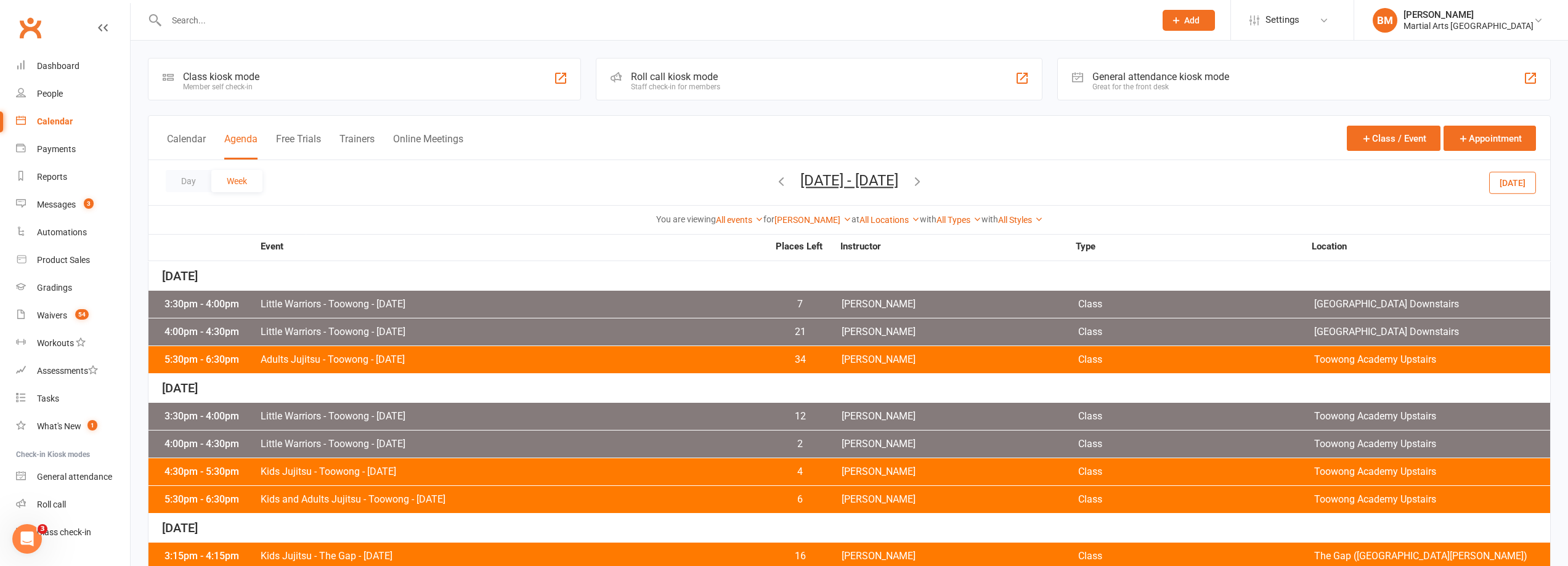
click at [731, 185] on div "Day Week Sep 7, 2025 - Sep 13, 2025 September 2025 Sun Mon Tue Wed Thu Fri Sat …" at bounding box center [849, 183] width 1402 height 45
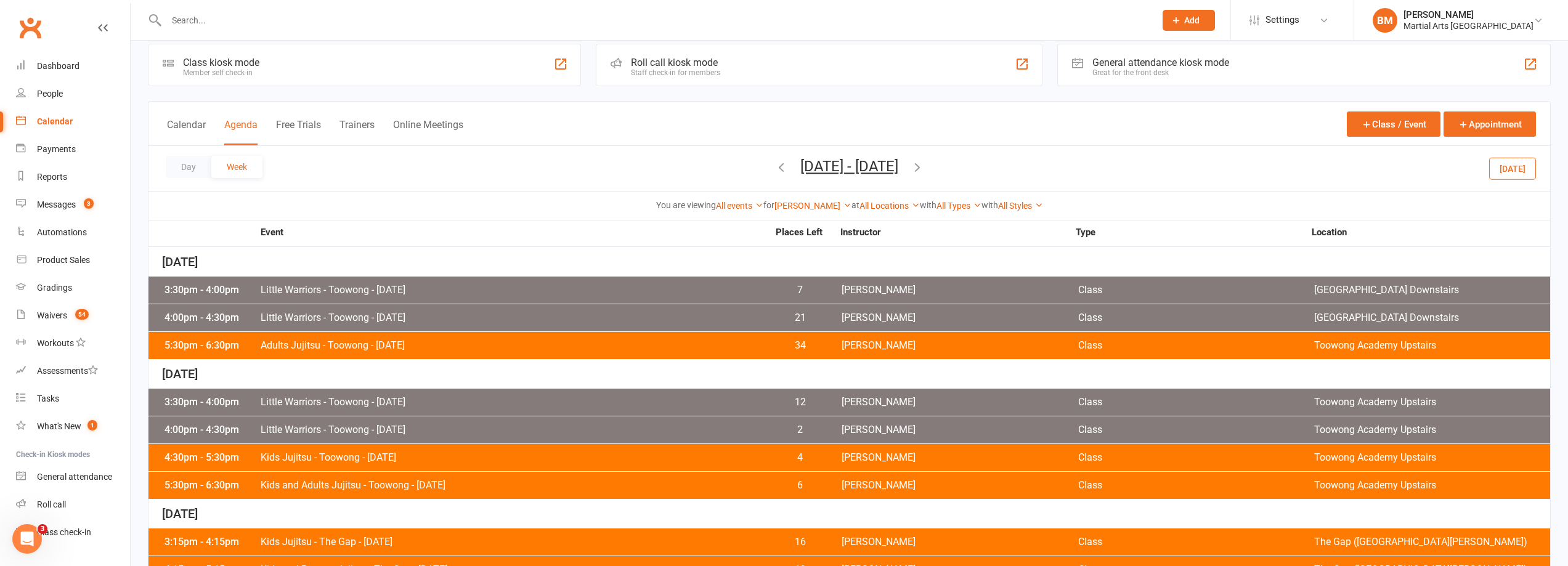
scroll to position [358, 0]
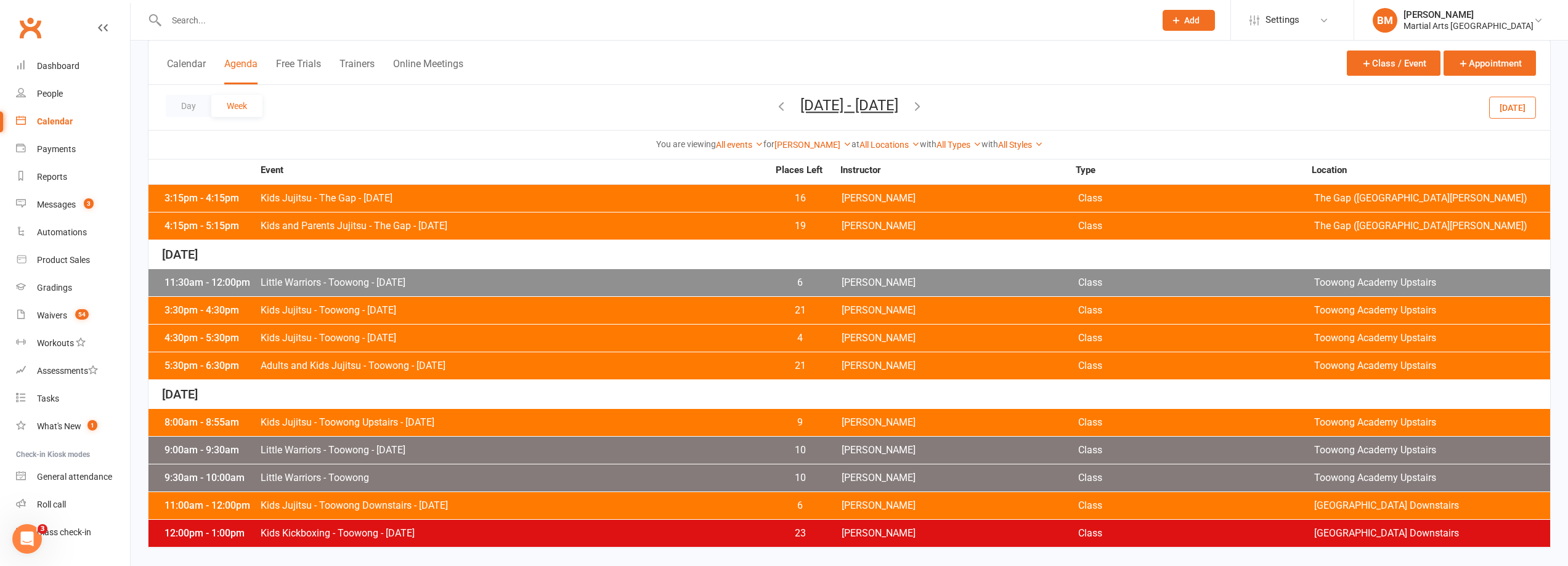
click at [417, 531] on span "Kids Kickboxing - Toowong - Saturday" at bounding box center [514, 534] width 508 height 10
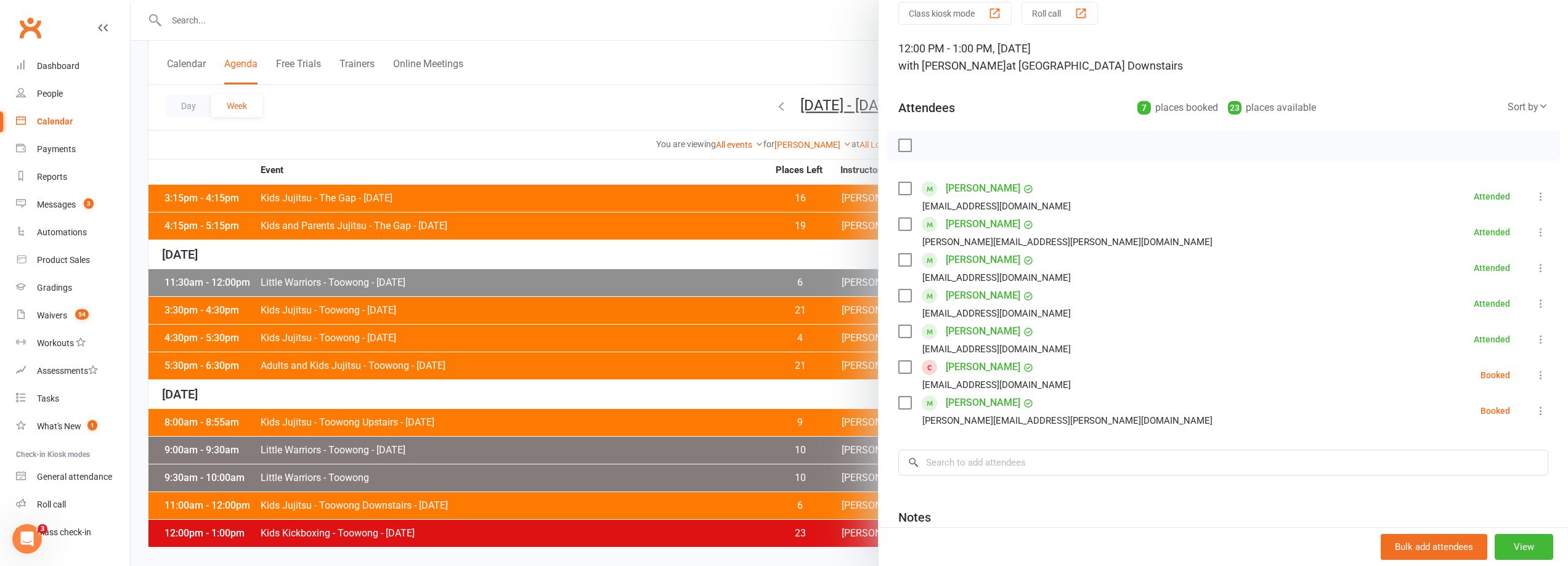
scroll to position [50, 0]
click at [501, 153] on div at bounding box center [850, 283] width 1438 height 566
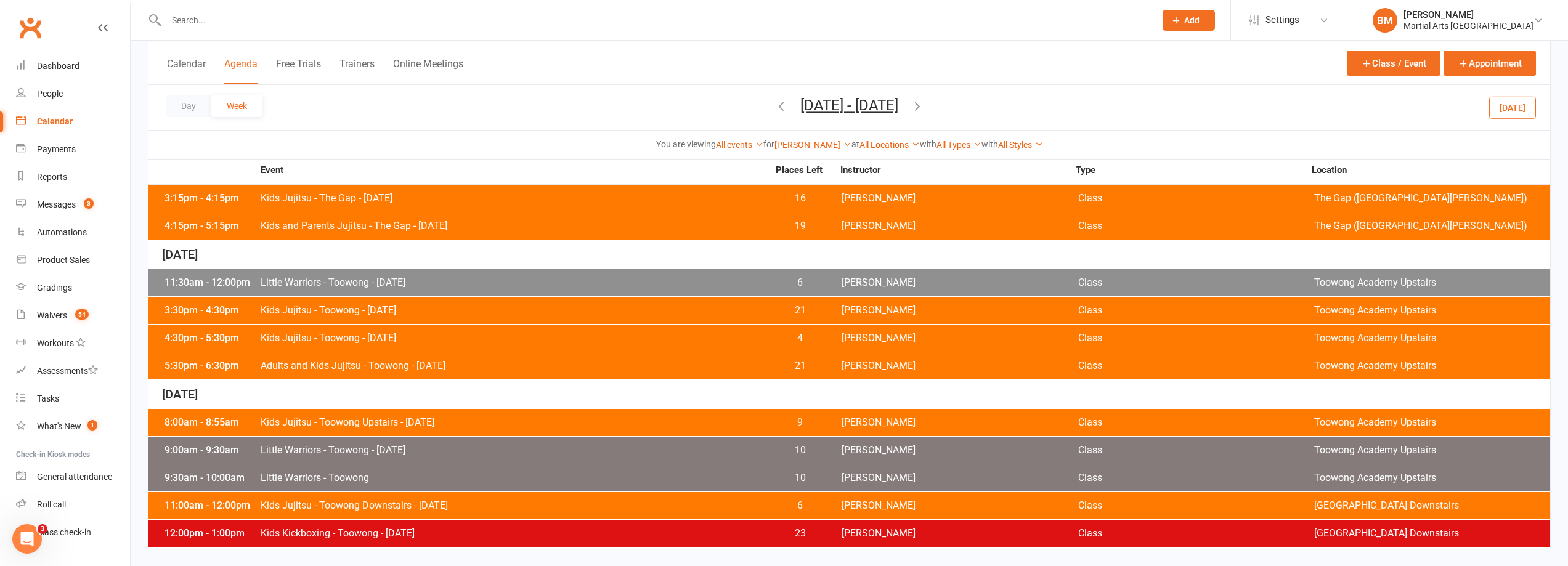
click at [1505, 112] on button "[DATE]" at bounding box center [1513, 107] width 47 height 22
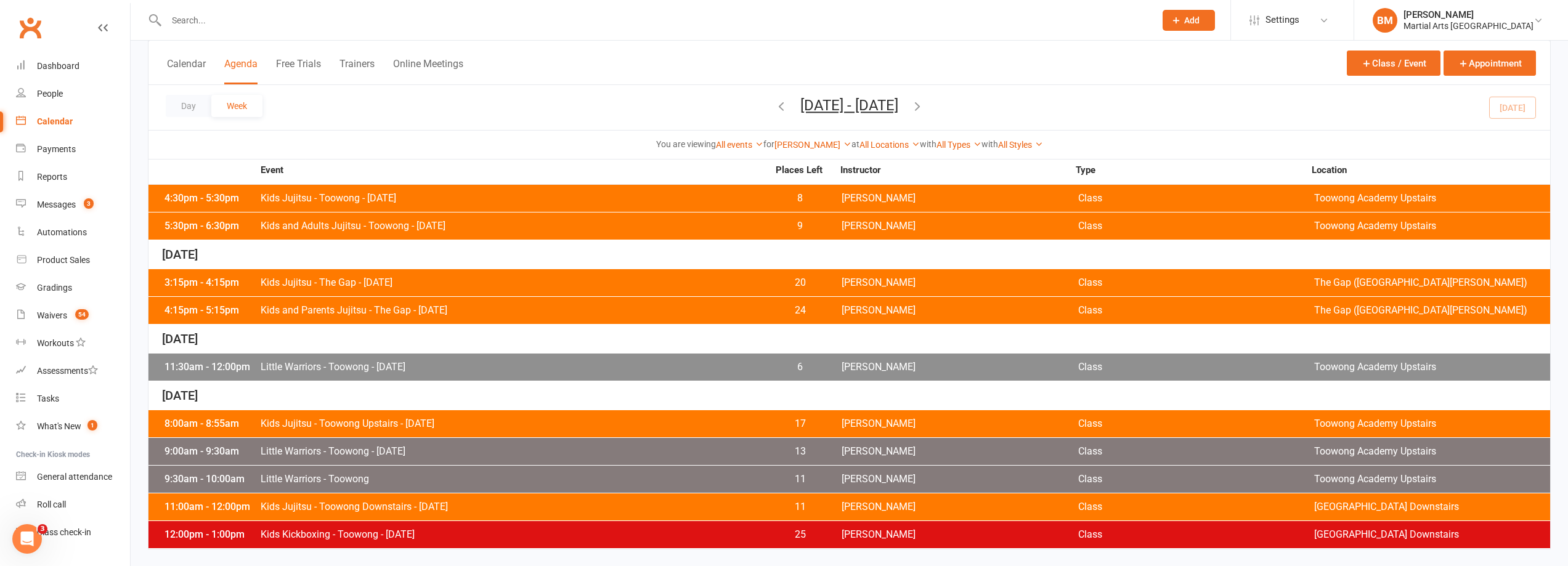
scroll to position [359, 0]
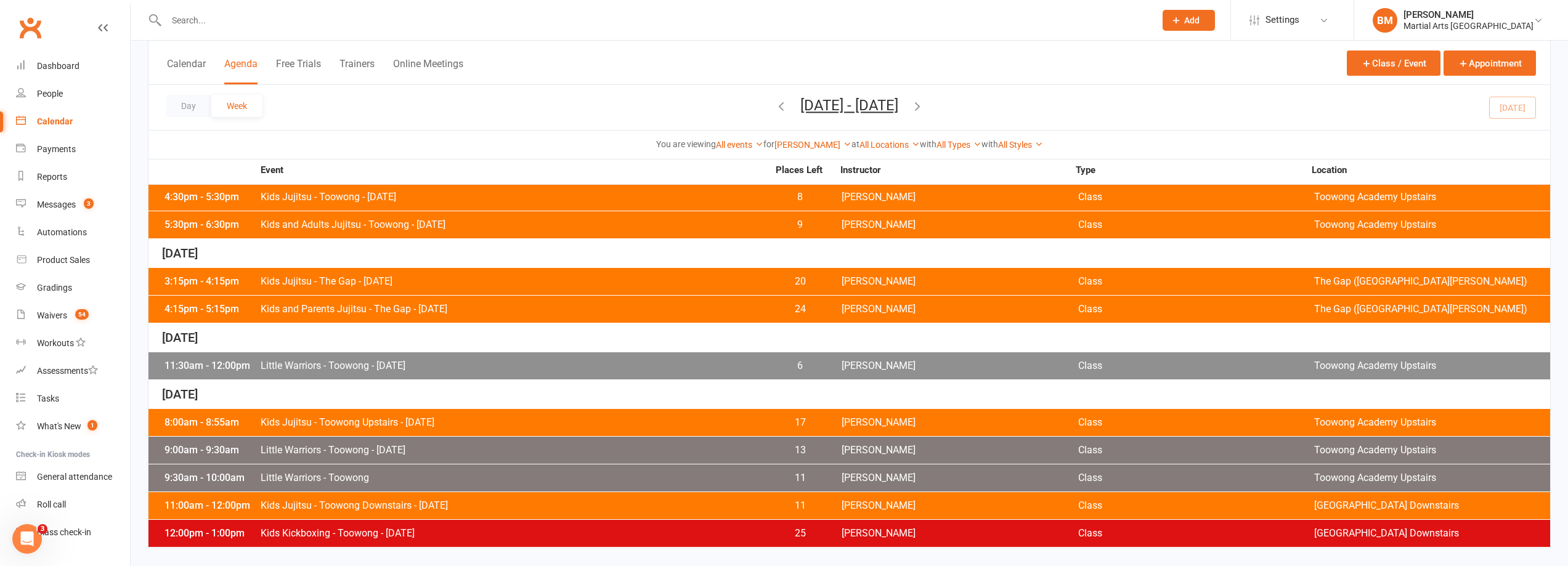
click at [586, 542] on div "12:00pm - 1:00pm Kids Kickboxing - Toowong - Saturday 25 Quinton Cugola Class T…" at bounding box center [849, 534] width 1402 height 27
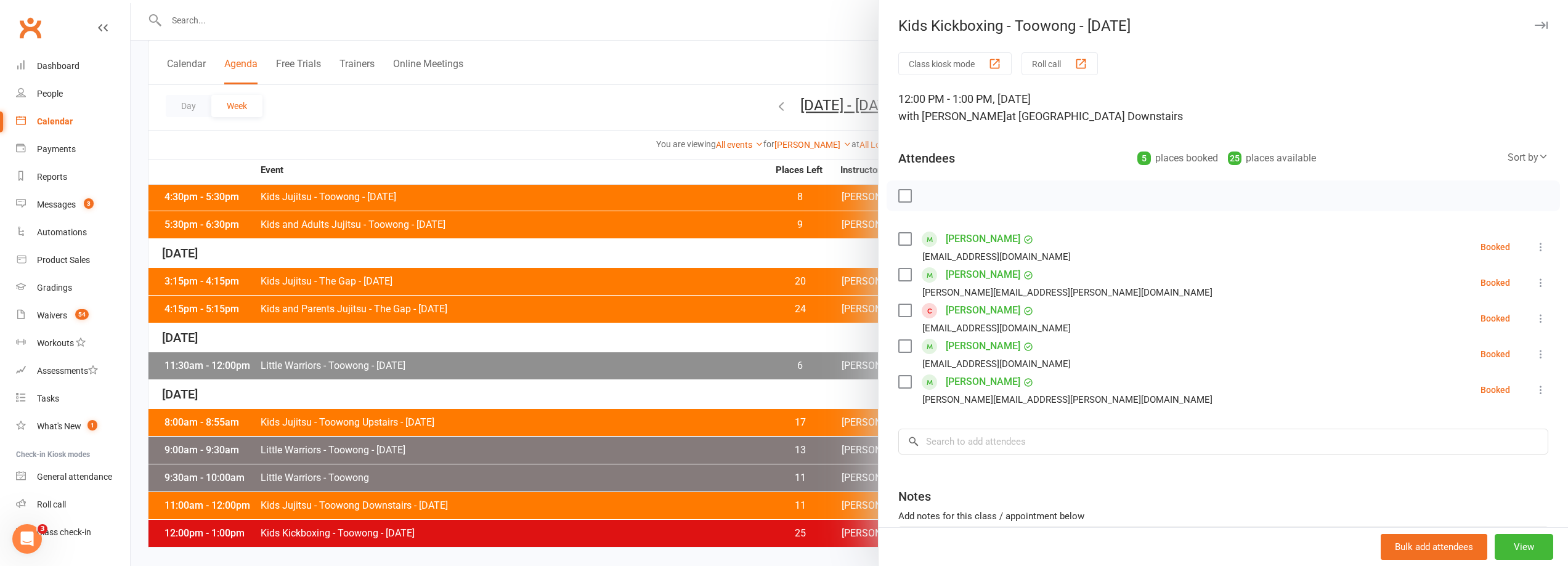
click at [487, 65] on div at bounding box center [850, 283] width 1438 height 566
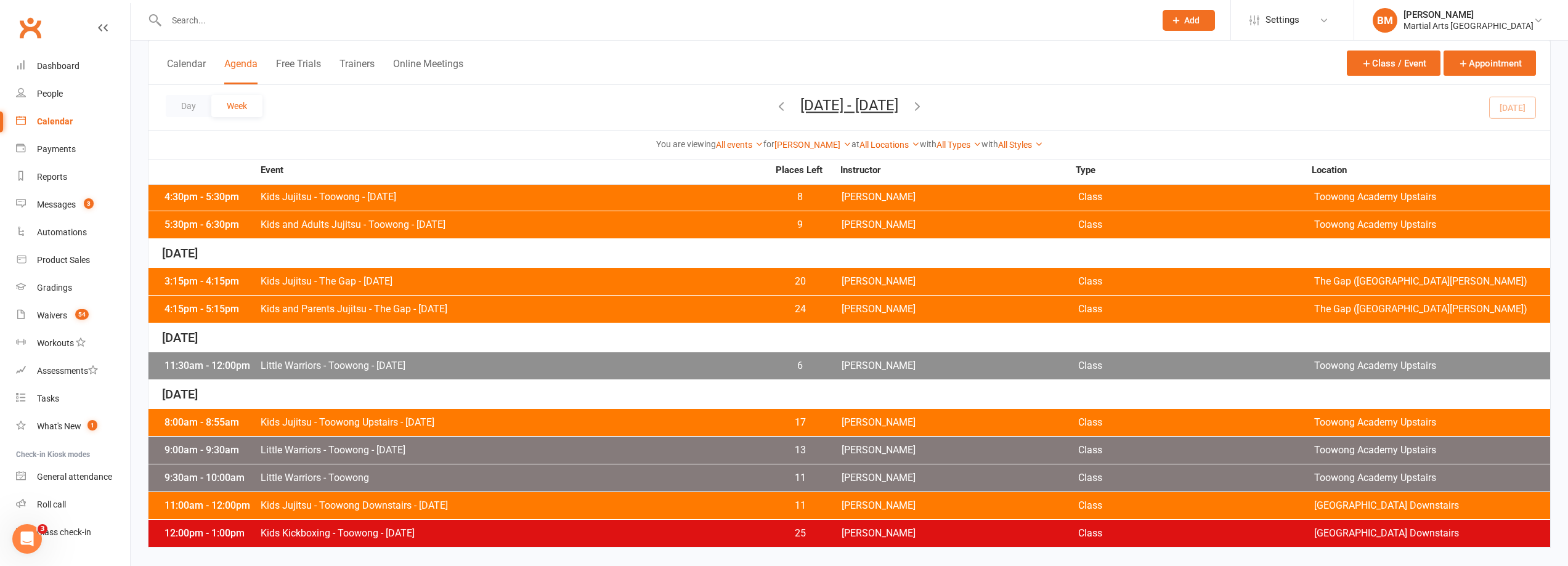
click at [800, 110] on button "Sep 14, 2025 - Sep 20, 2025" at bounding box center [849, 105] width 98 height 17
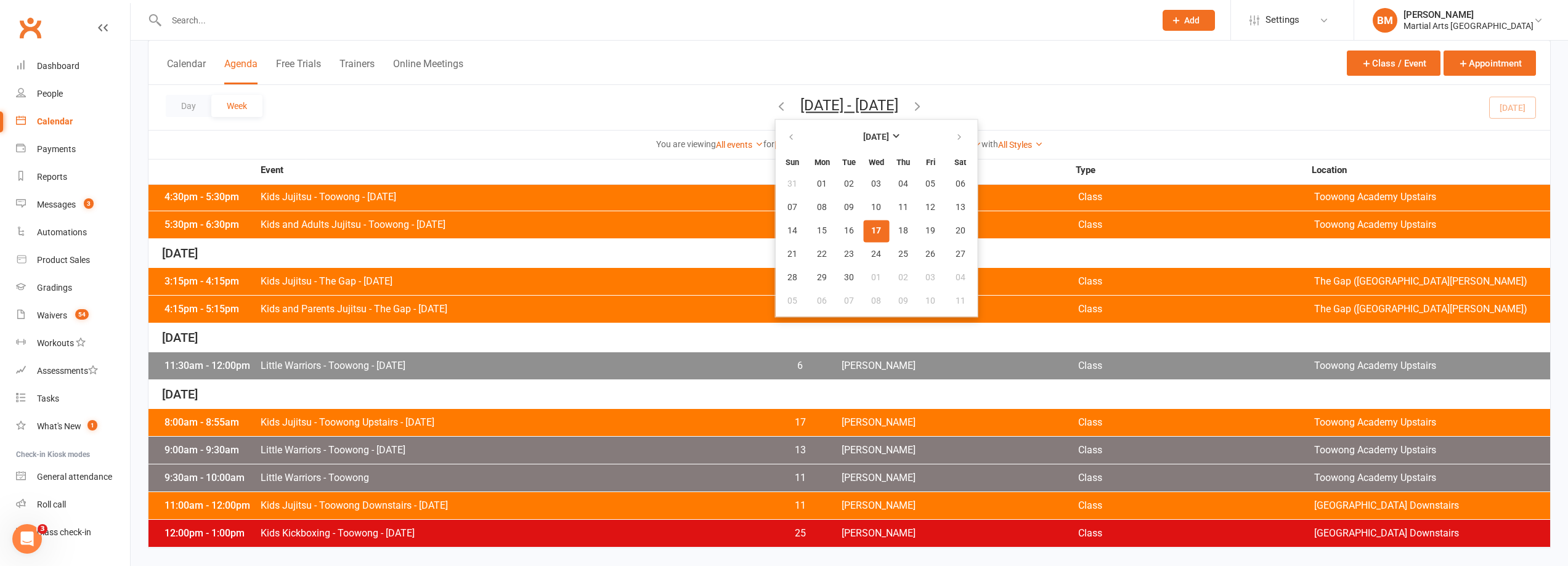
drag, startPoint x: 520, startPoint y: 132, endPoint x: 844, endPoint y: 21, distance: 342.5
click at [521, 132] on div "You are viewing All events All events Empty events Full events Non-empty events…" at bounding box center [849, 144] width 1402 height 28
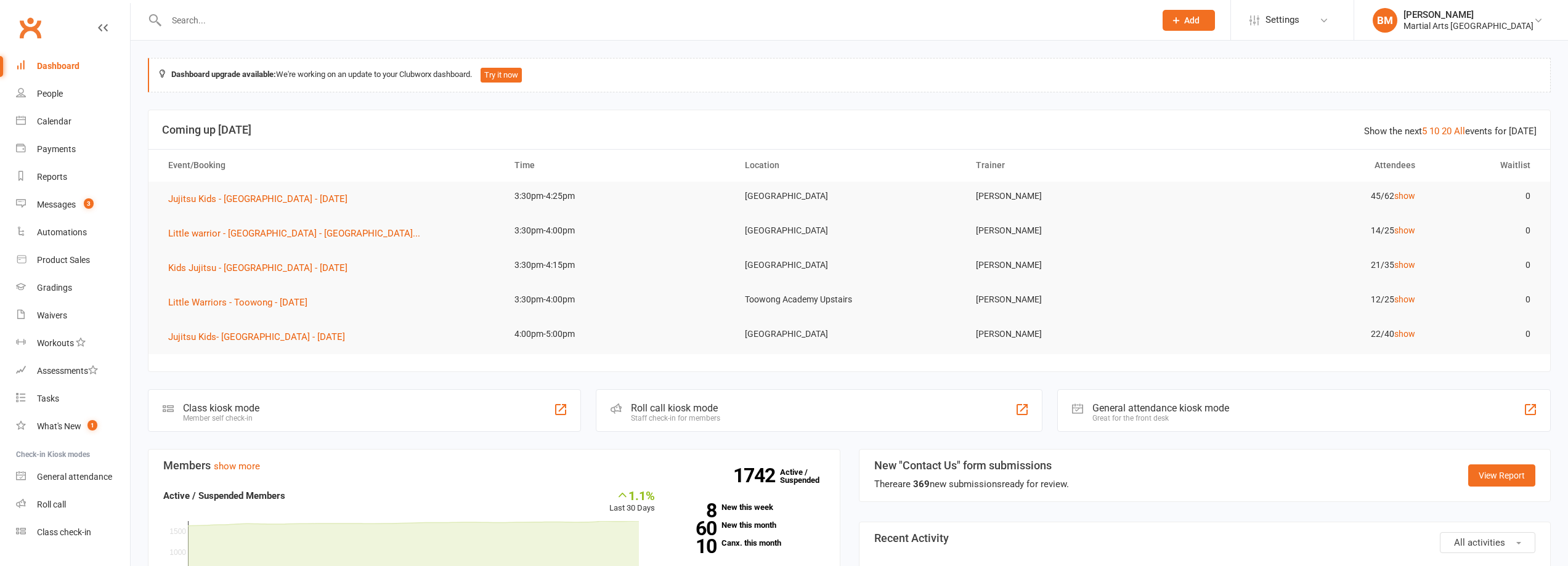
click at [213, 26] on input "text" at bounding box center [655, 20] width 984 height 17
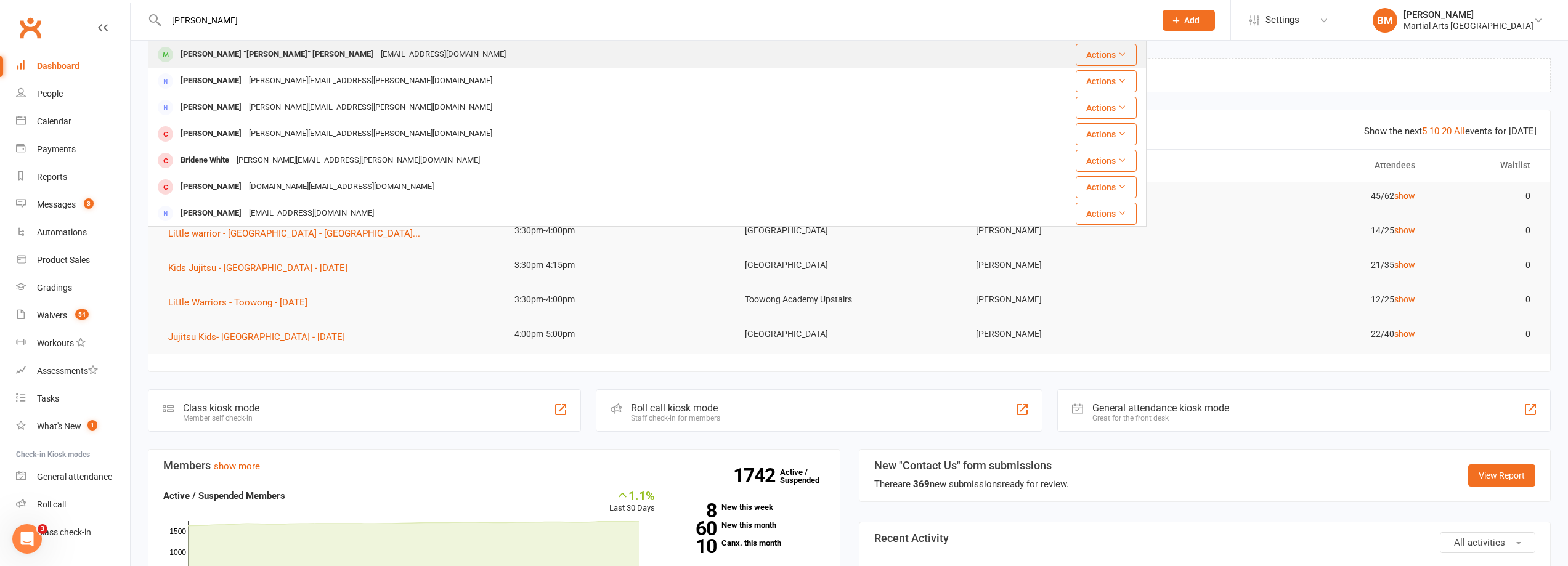
type input "mack white"
click at [245, 56] on div "[PERSON_NAME] “[PERSON_NAME]” [PERSON_NAME]" at bounding box center [277, 55] width 200 height 18
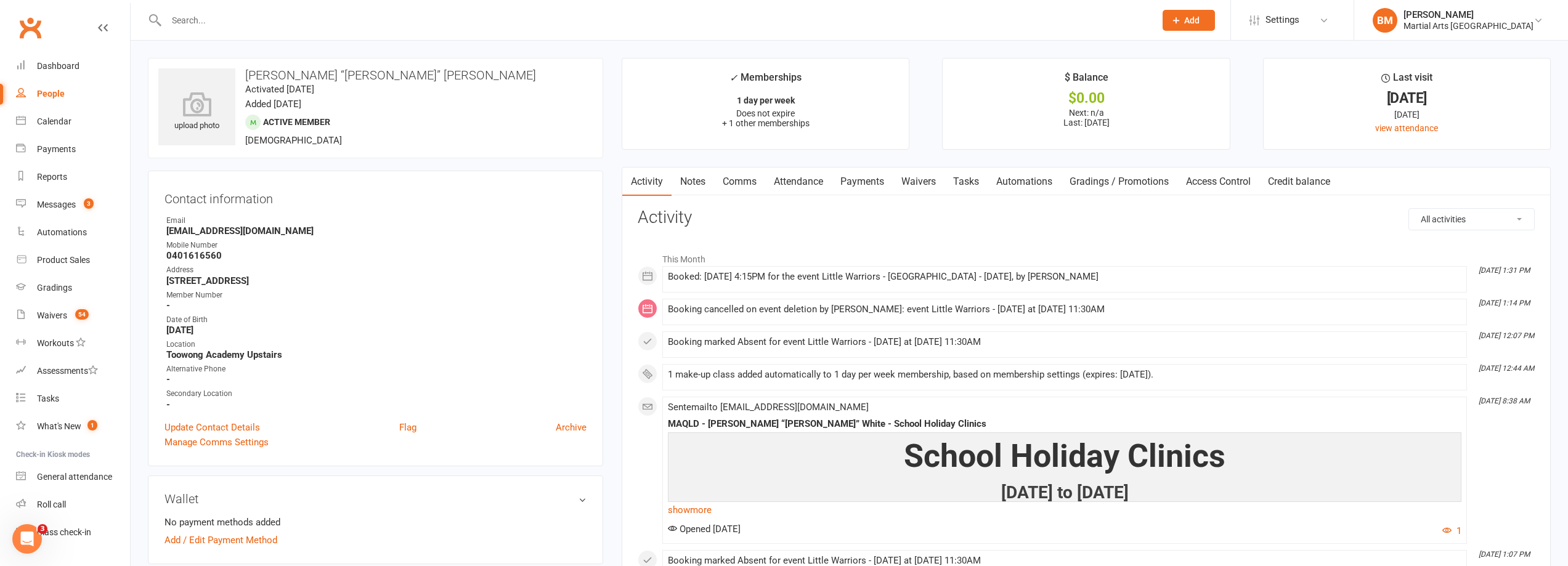
click at [768, 178] on link "Attendance" at bounding box center [798, 182] width 66 height 28
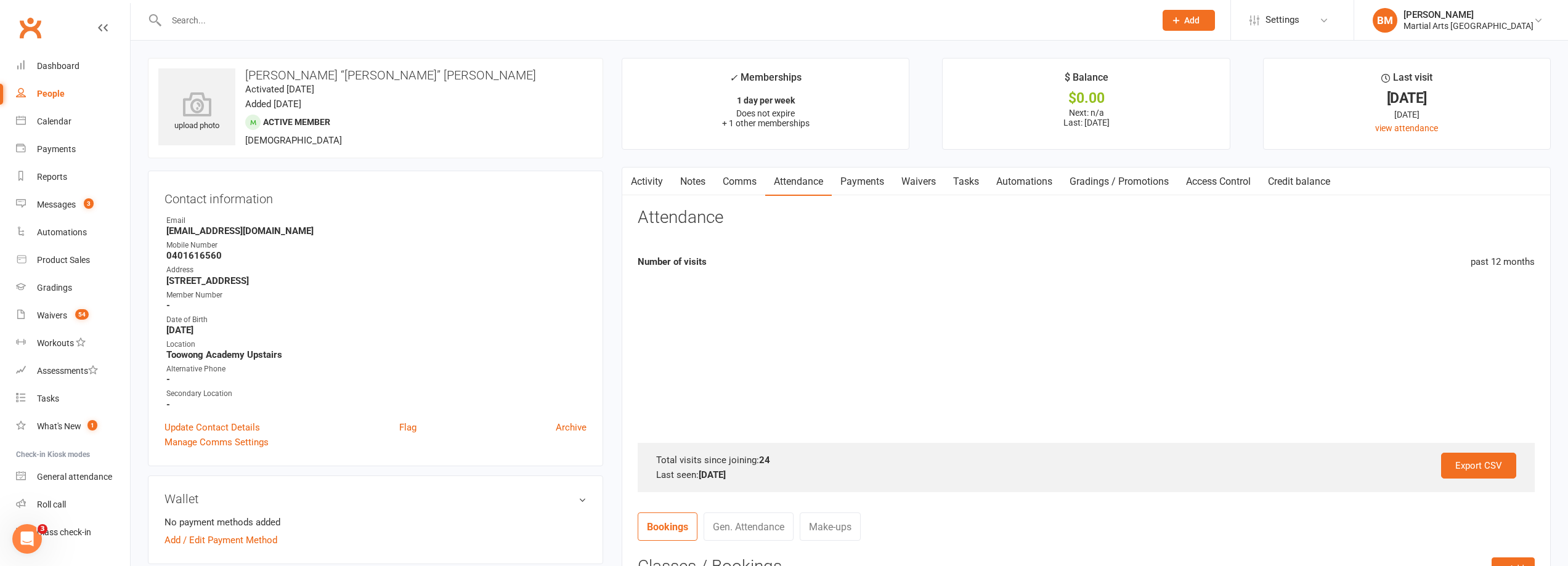
click at [794, 177] on link "Attendance" at bounding box center [798, 182] width 66 height 28
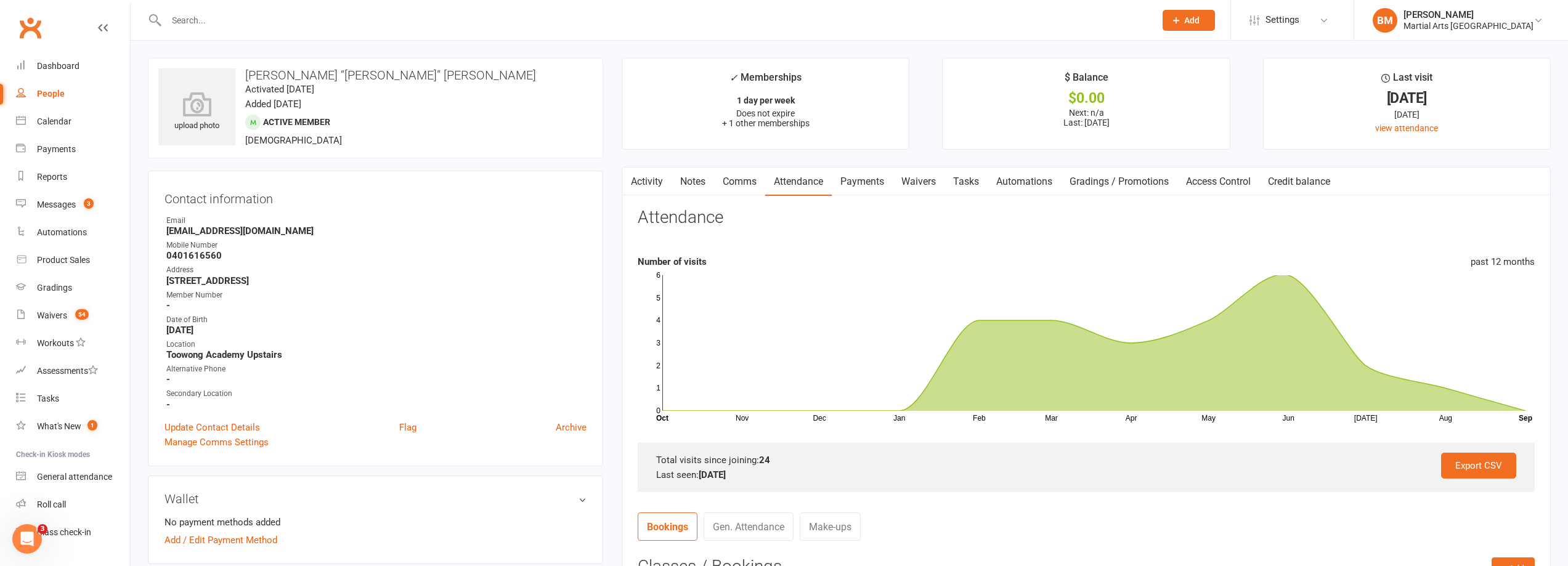
click at [44, 27] on link "Clubworx" at bounding box center [30, 27] width 31 height 31
